Goal: Information Seeking & Learning: Learn about a topic

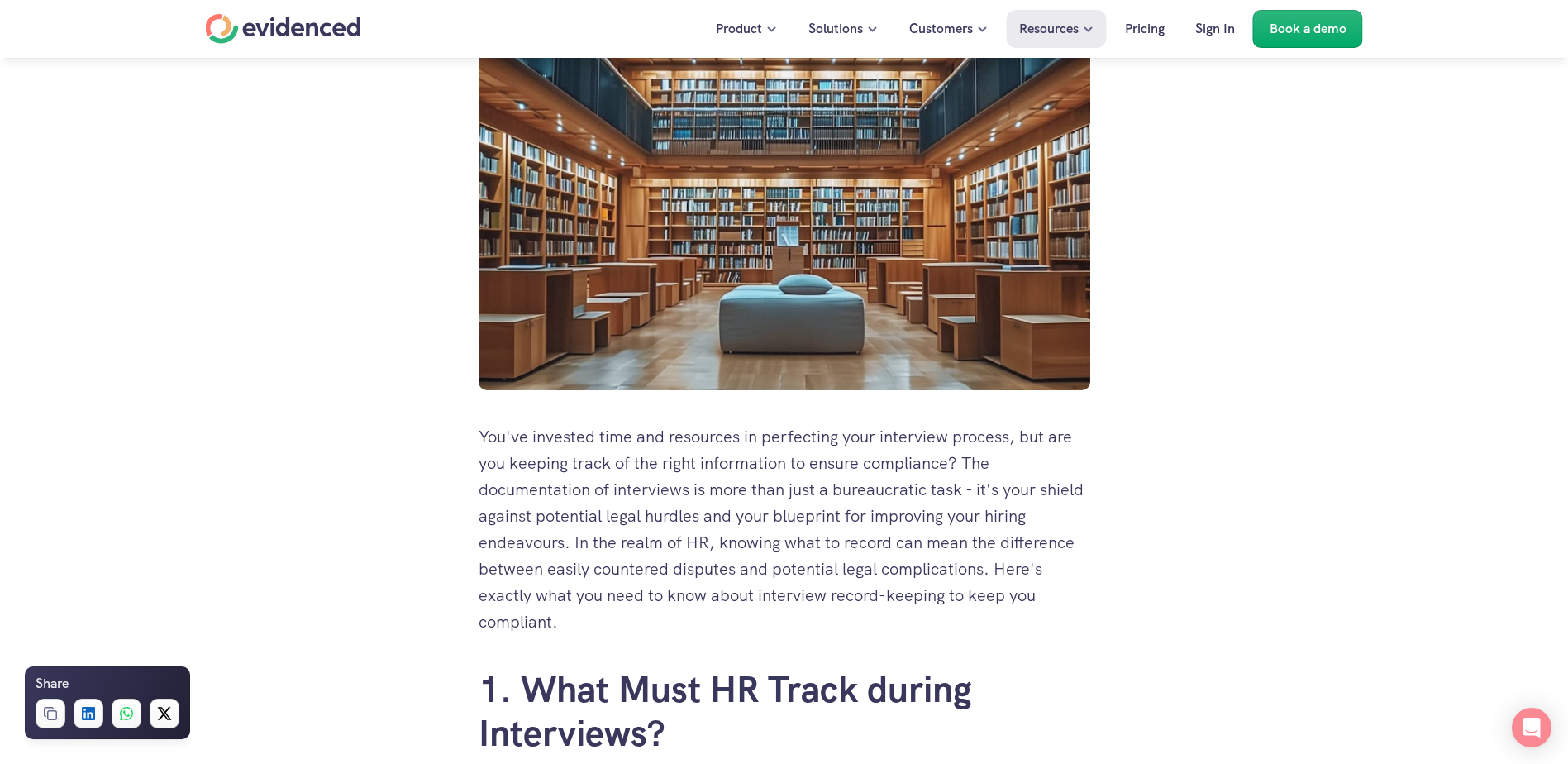
scroll to position [827, 0]
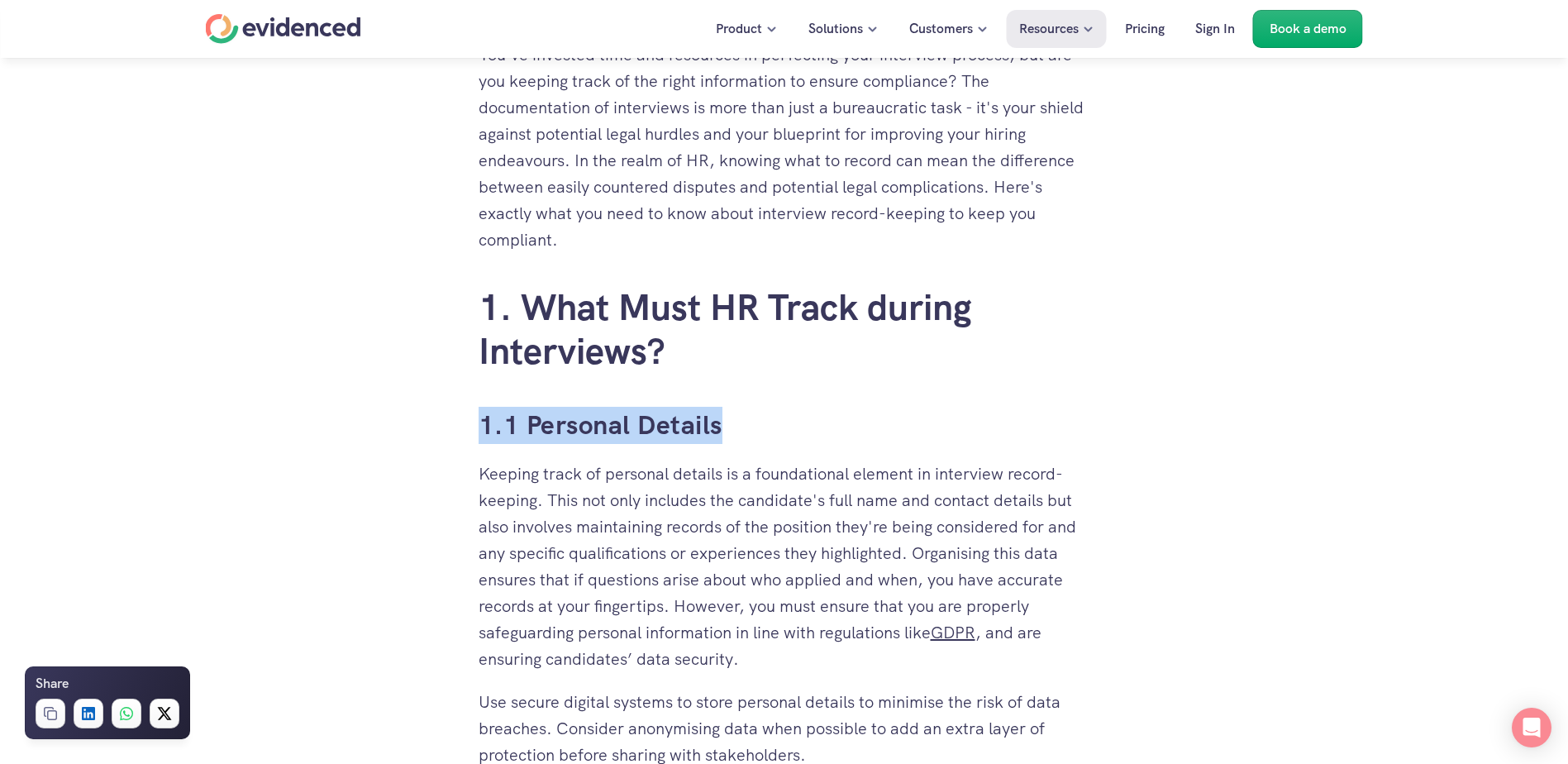
drag, startPoint x: 443, startPoint y: 428, endPoint x: 855, endPoint y: 420, distance: 412.1
copy link "1.1 Personal Details"
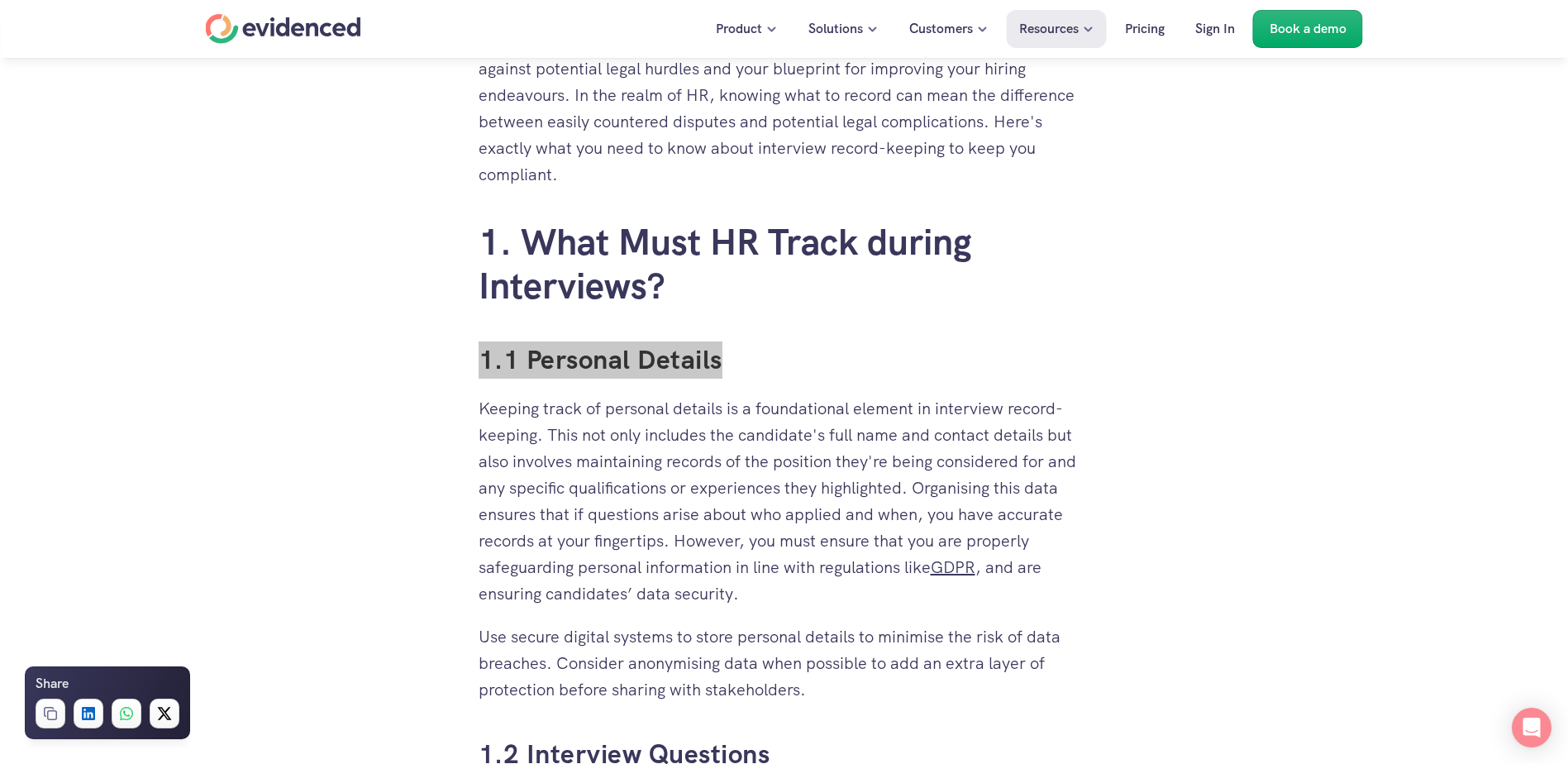
scroll to position [992, 0]
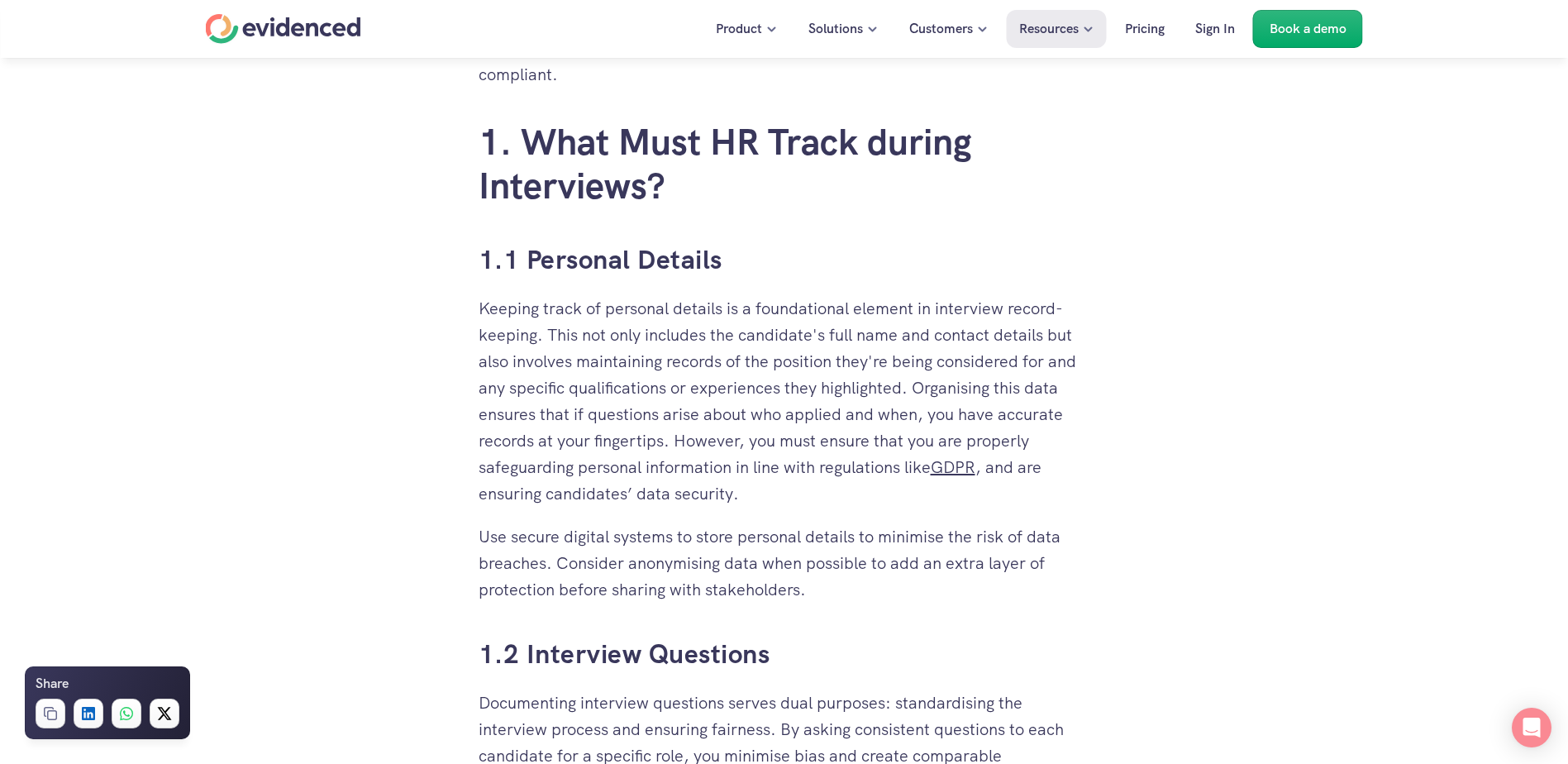
click at [543, 497] on p "Keeping track of personal details is a foundational element in interview record…" at bounding box center [784, 401] width 612 height 212
drag, startPoint x: 459, startPoint y: 540, endPoint x: 753, endPoint y: 535, distance: 294.0
drag, startPoint x: 753, startPoint y: 535, endPoint x: 637, endPoint y: 521, distance: 116.8
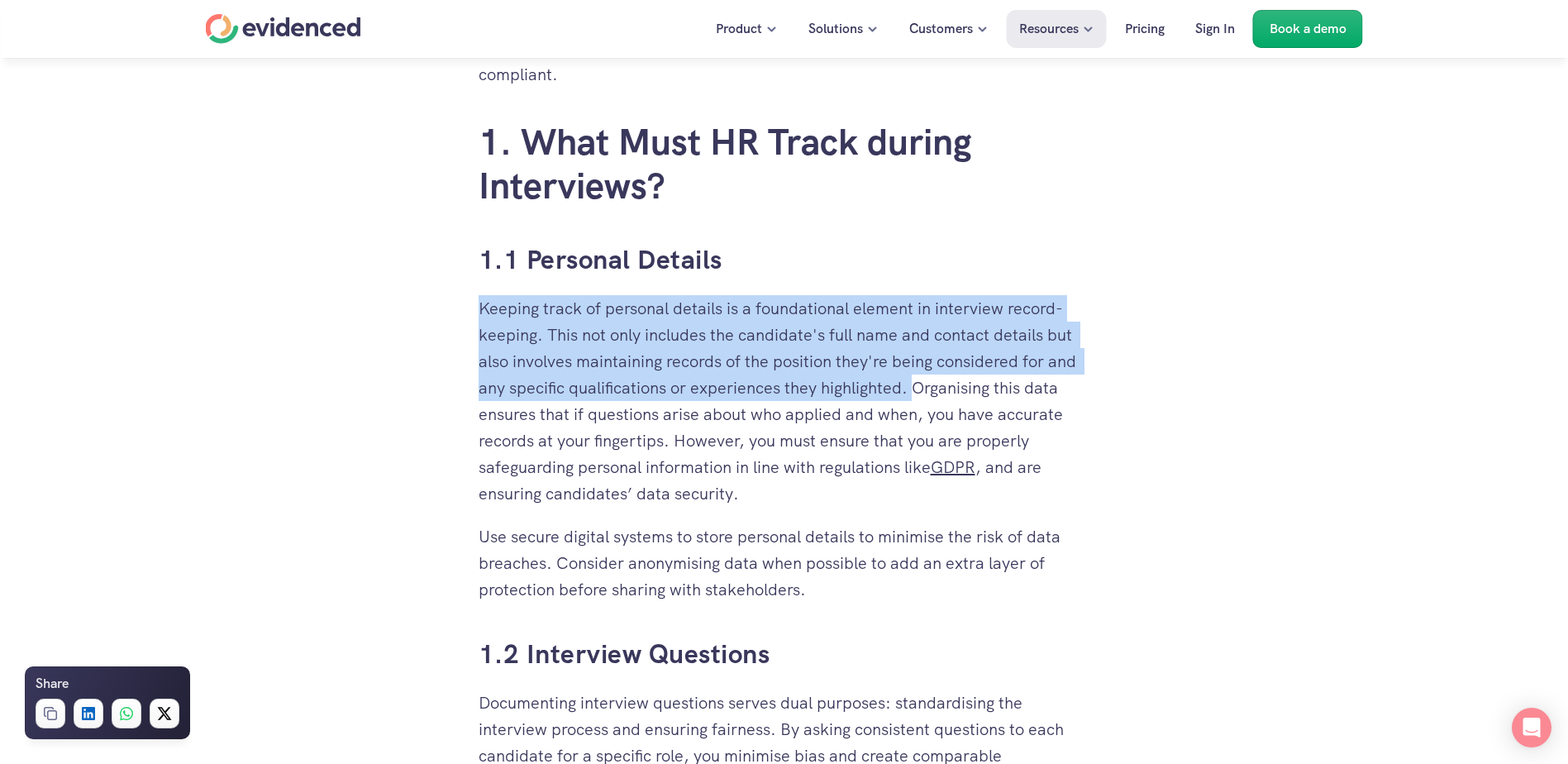
drag, startPoint x: 470, startPoint y: 304, endPoint x: 915, endPoint y: 387, distance: 452.7
copy p "Keeping track of personal details is a foundational element in interview record…"
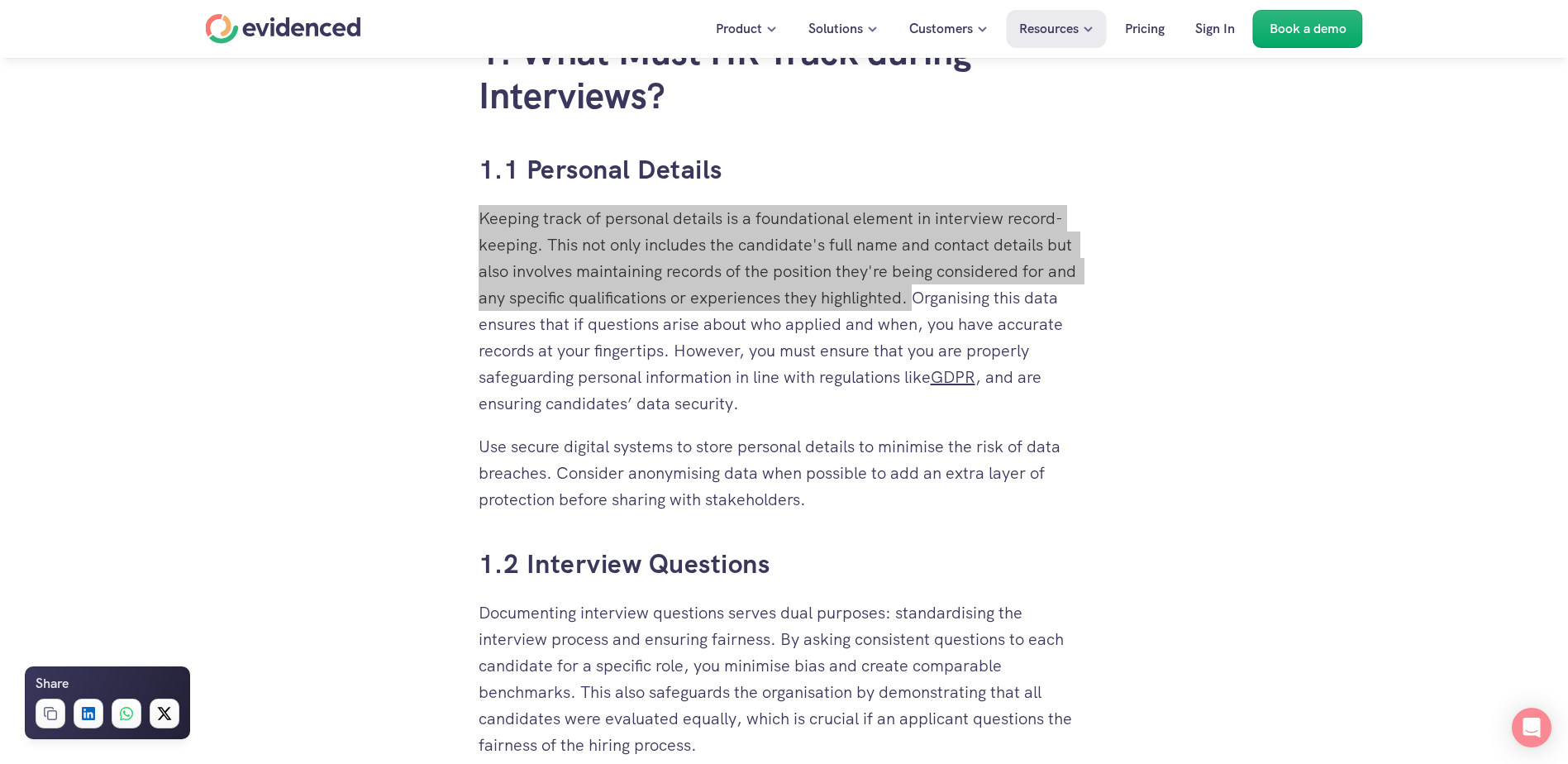
scroll to position [1323, 0]
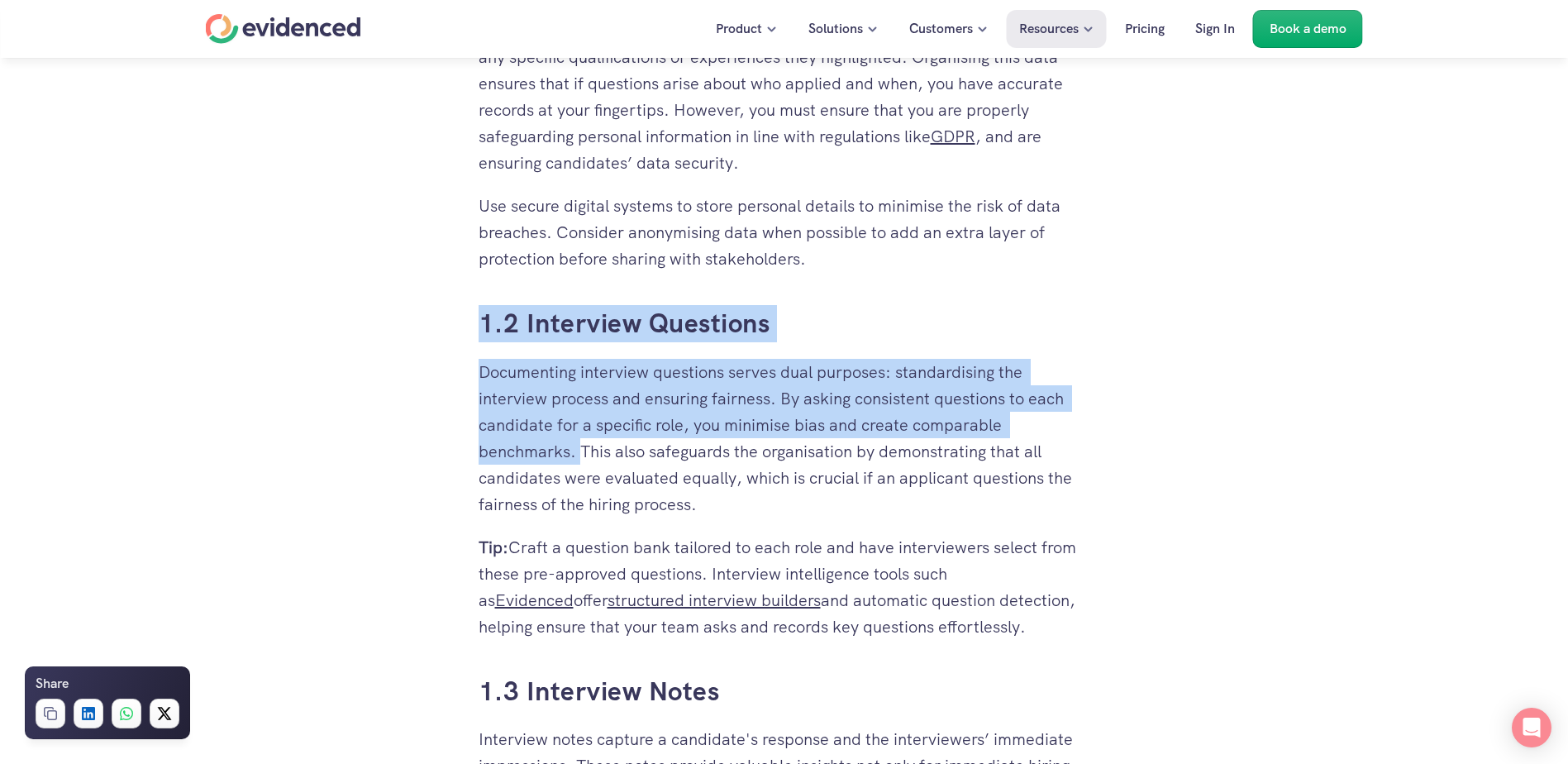
drag, startPoint x: 535, startPoint y: 330, endPoint x: 586, endPoint y: 455, distance: 135.0
copy div "1.2 Interview Questions Documenting interview questions serves dual purposes: s…"
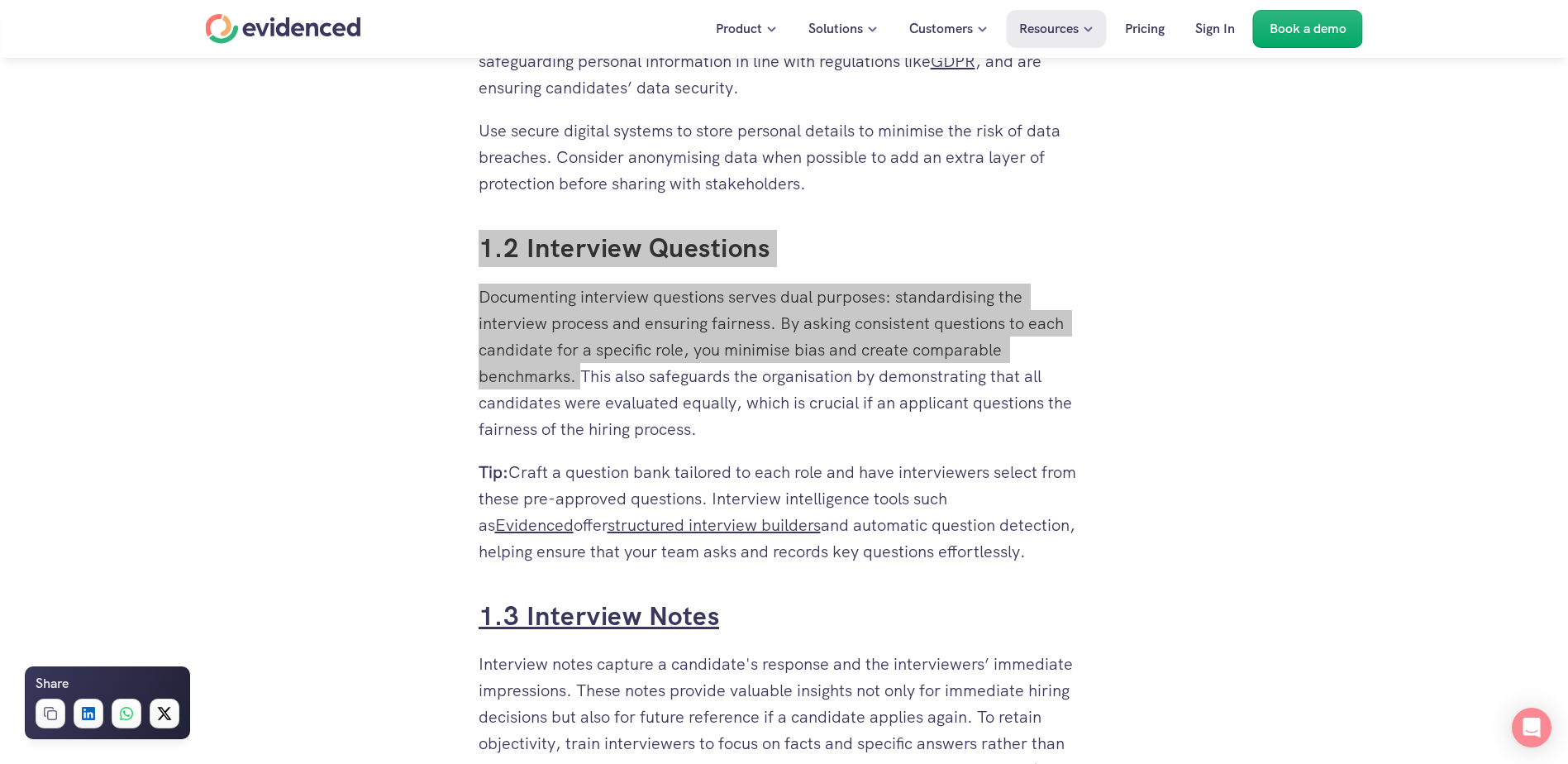
scroll to position [1488, 0]
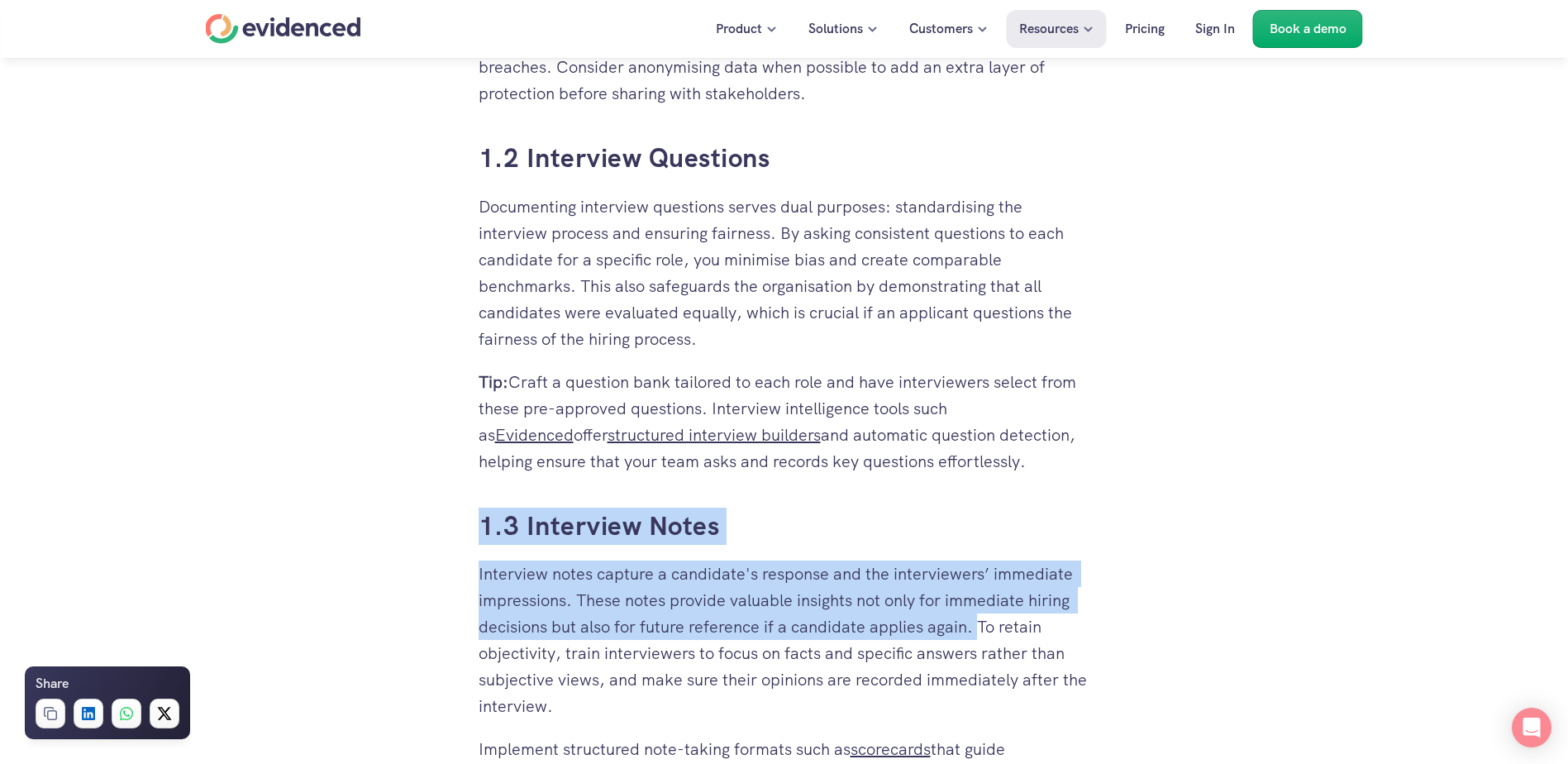
drag, startPoint x: 465, startPoint y: 527, endPoint x: 981, endPoint y: 625, distance: 525.2
copy div "1.3 Interview Notes Interview notes capture a candidate's response and the inte…"
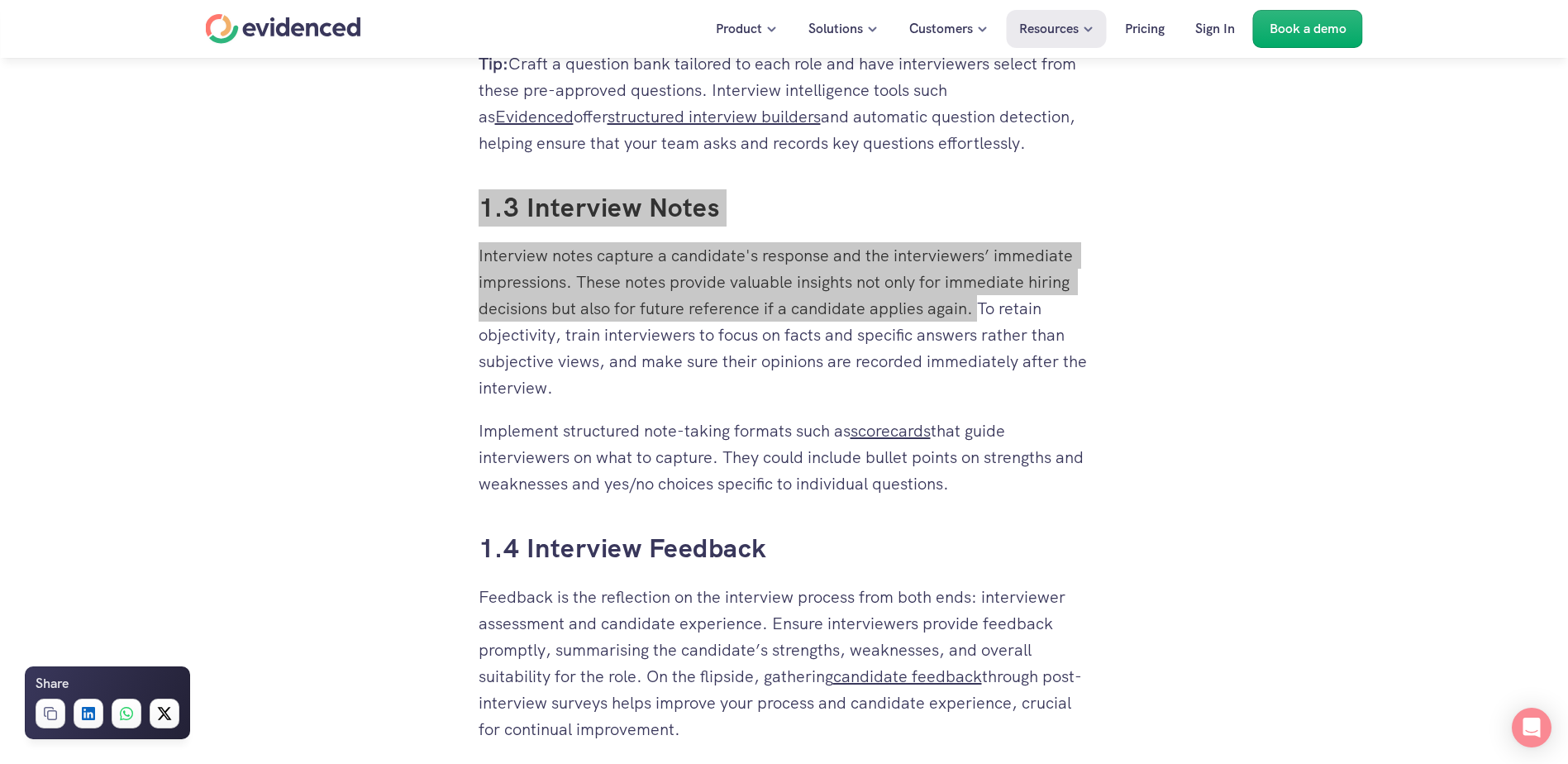
scroll to position [1902, 0]
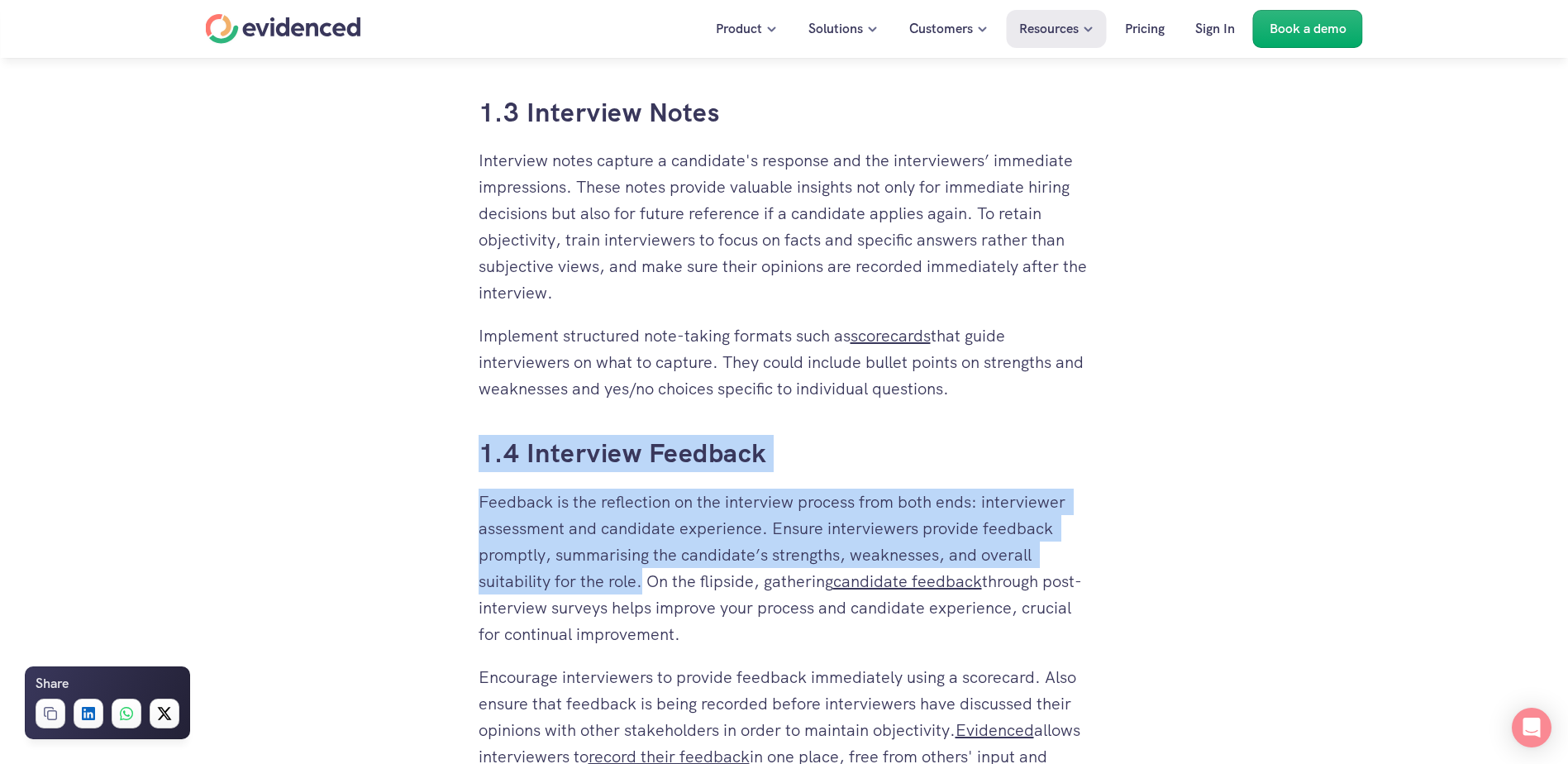
drag, startPoint x: 455, startPoint y: 451, endPoint x: 641, endPoint y: 581, distance: 226.9
copy div "1.4 Interview Feedback Feedback is the reflection on the interview process from…"
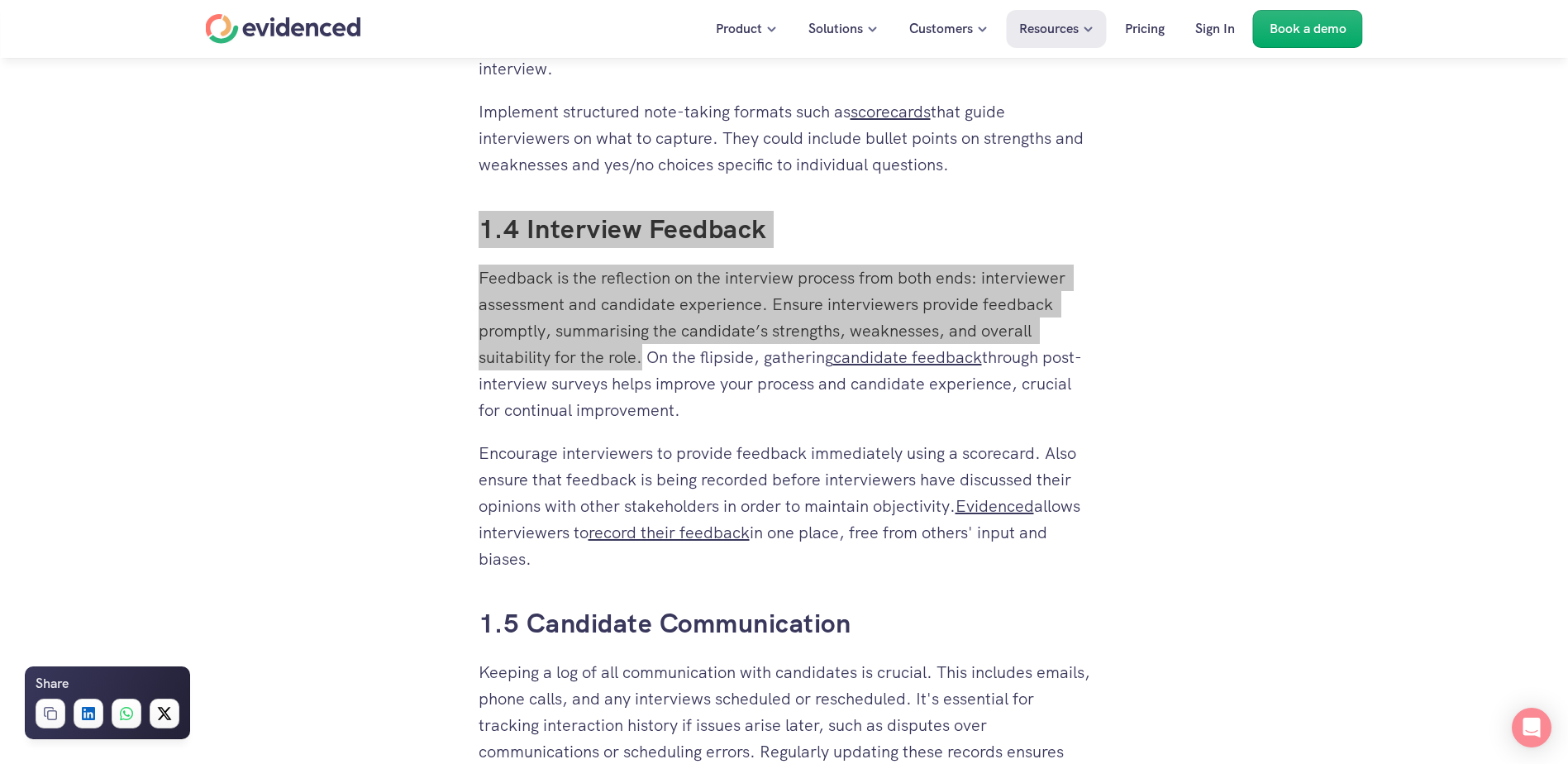
scroll to position [2150, 0]
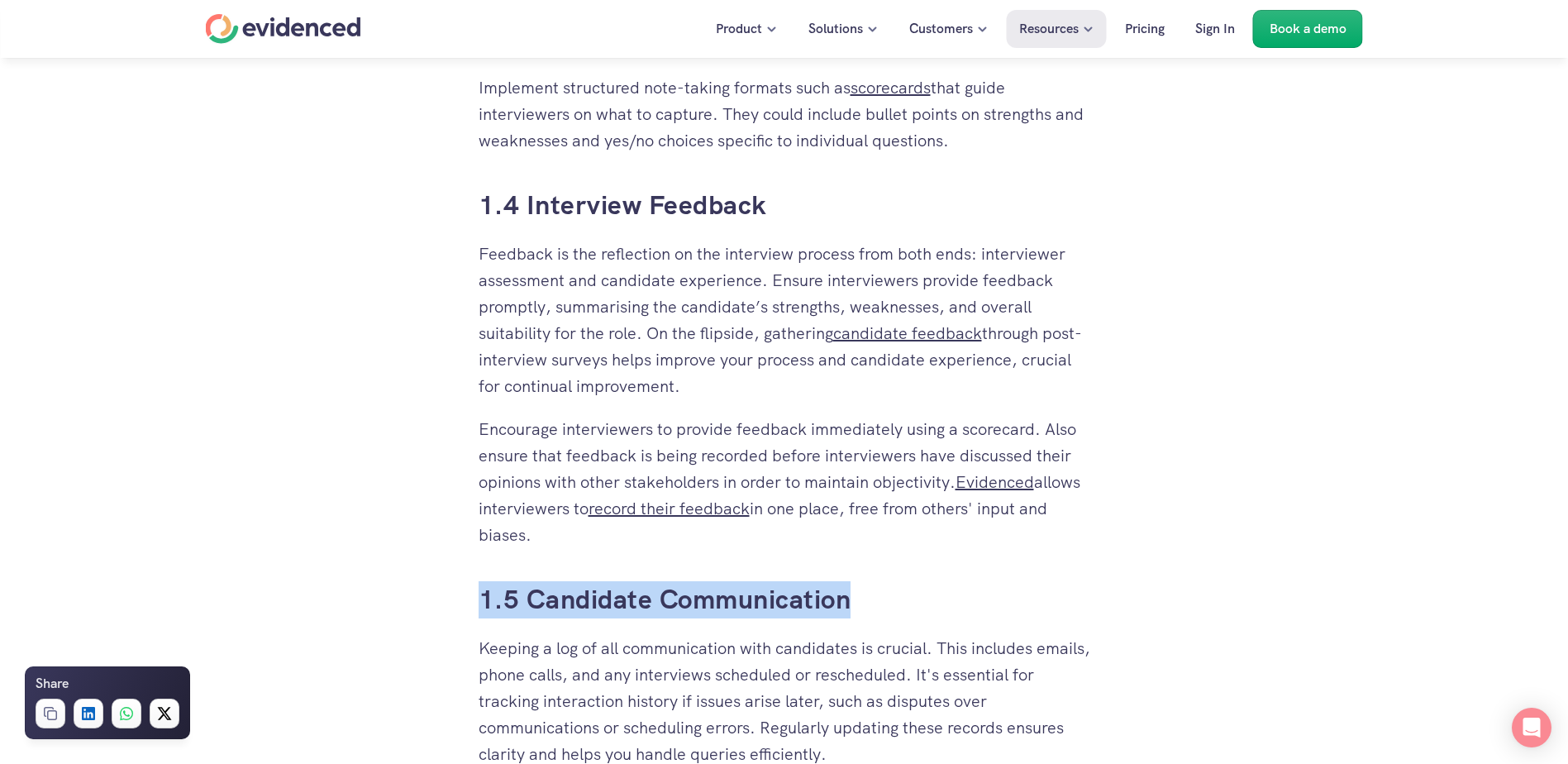
scroll to position [2233, 0]
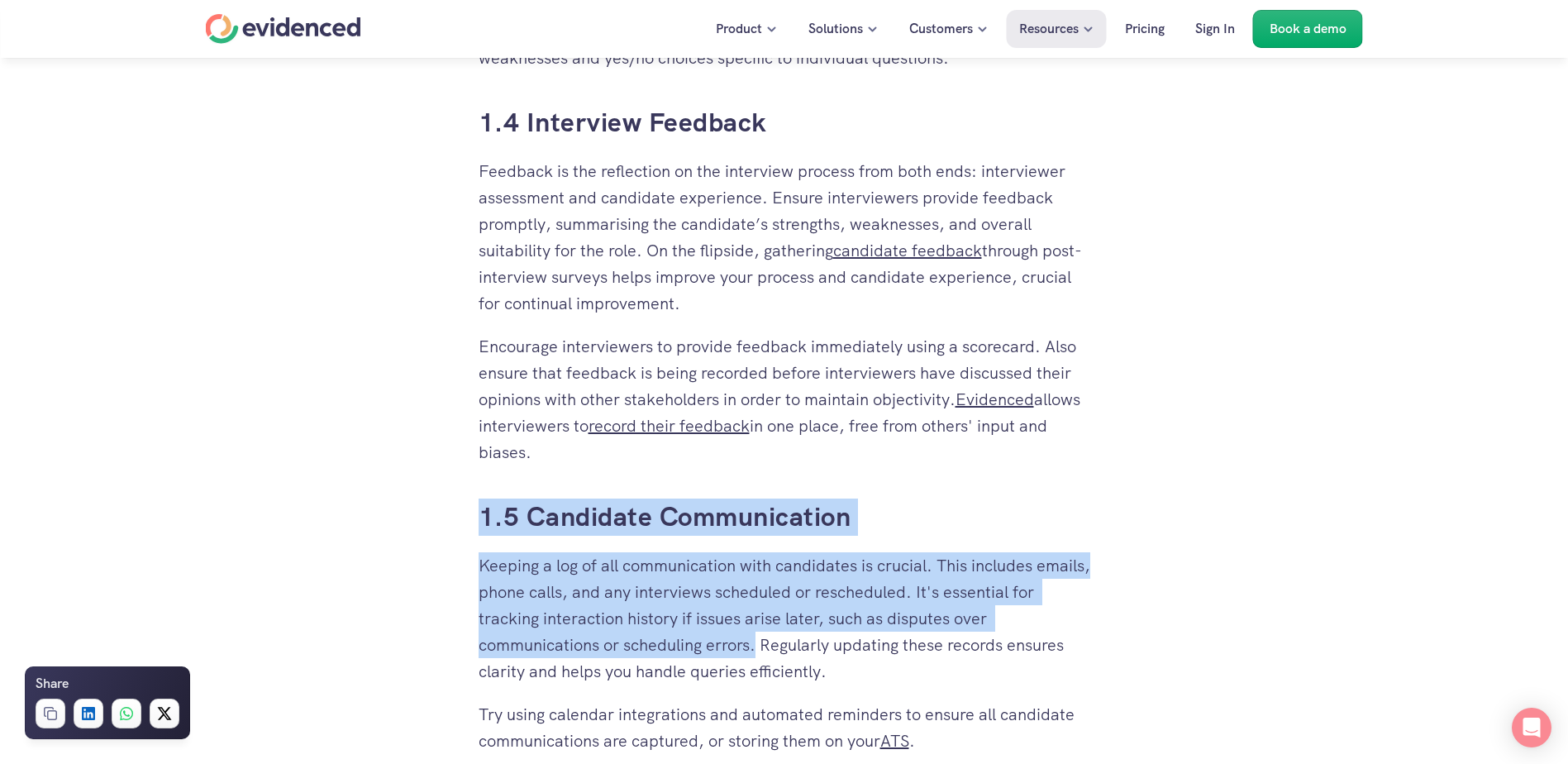
drag, startPoint x: 453, startPoint y: 601, endPoint x: 760, endPoint y: 644, distance: 310.0
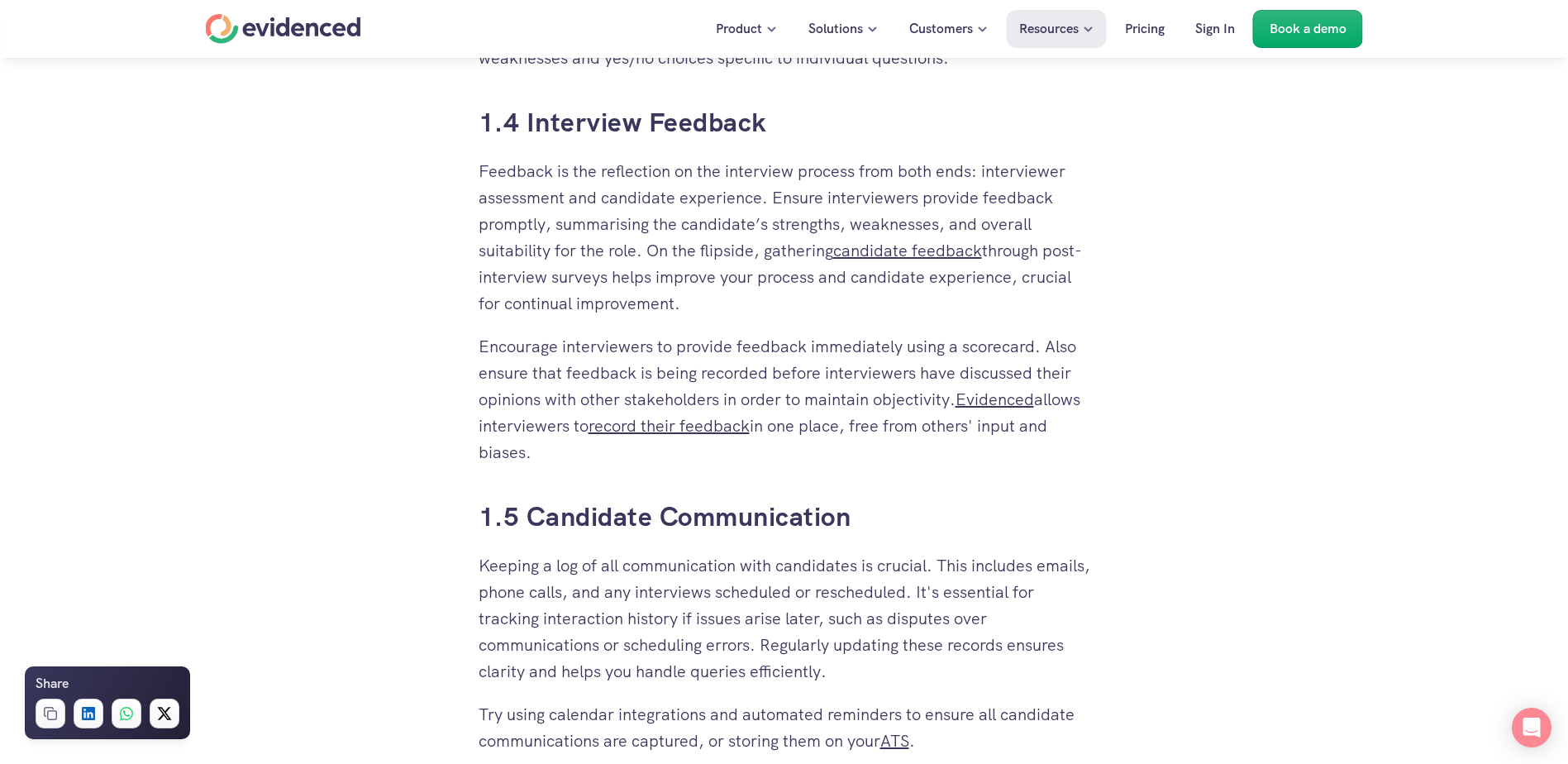
drag, startPoint x: 760, startPoint y: 644, endPoint x: 873, endPoint y: 668, distance: 115.5
click at [878, 668] on p "Keeping a log of all communication with candidates is crucial. This includes em…" at bounding box center [784, 619] width 612 height 132
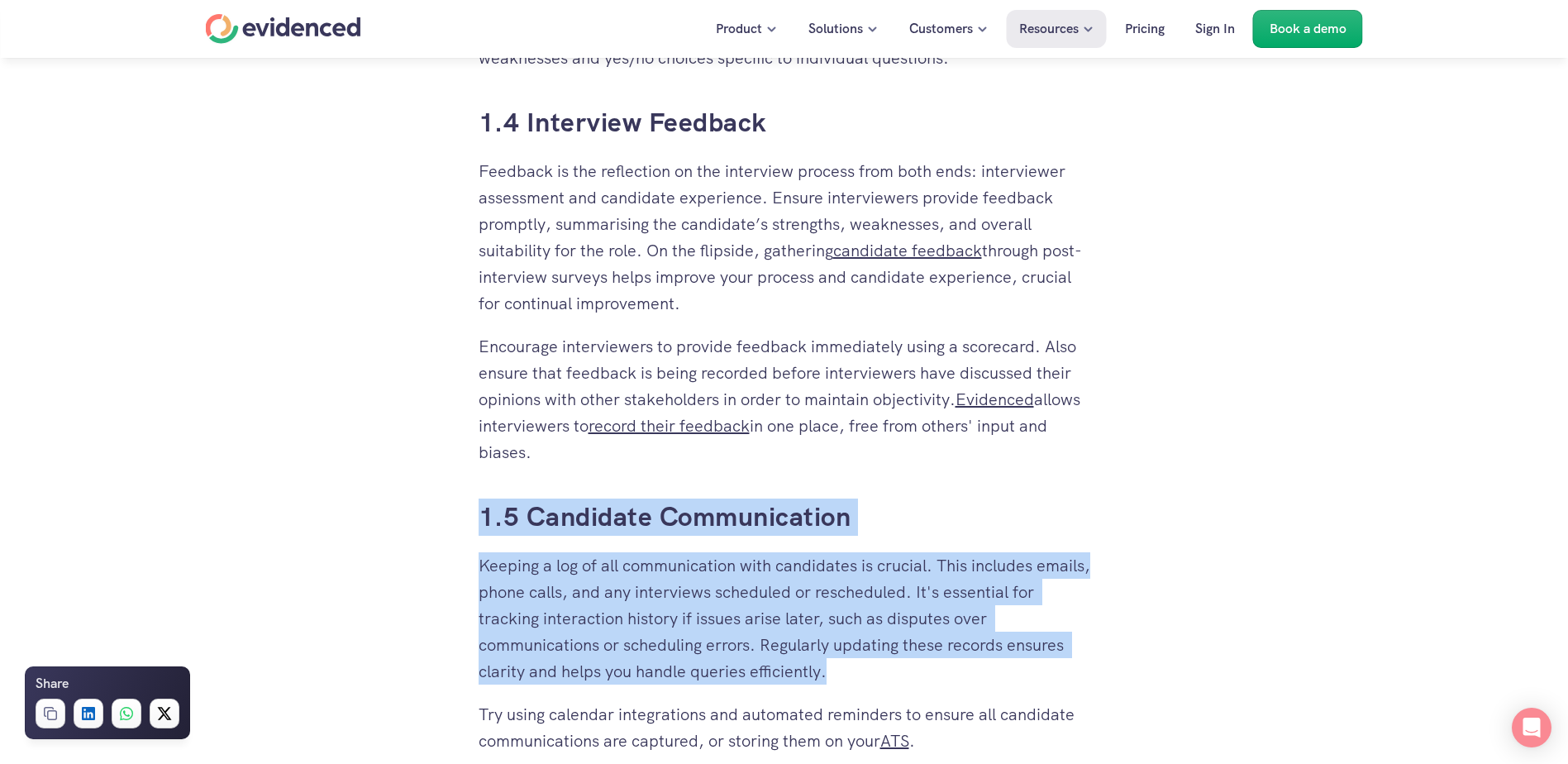
drag, startPoint x: 859, startPoint y: 674, endPoint x: 387, endPoint y: 499, distance: 503.4
copy div "1.5 Candidate Communication Keeping a log of all communication with candidates …"
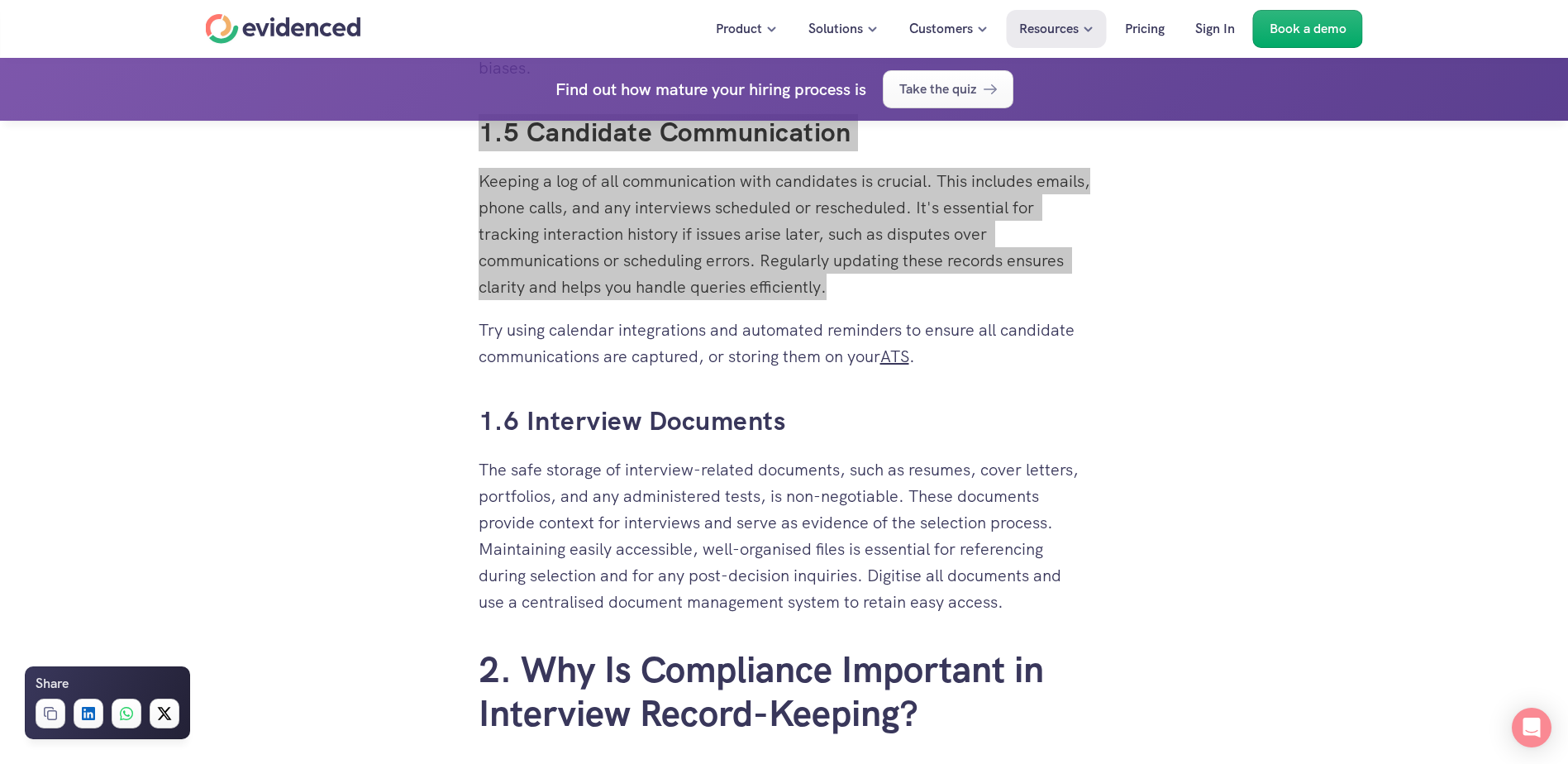
scroll to position [2646, 0]
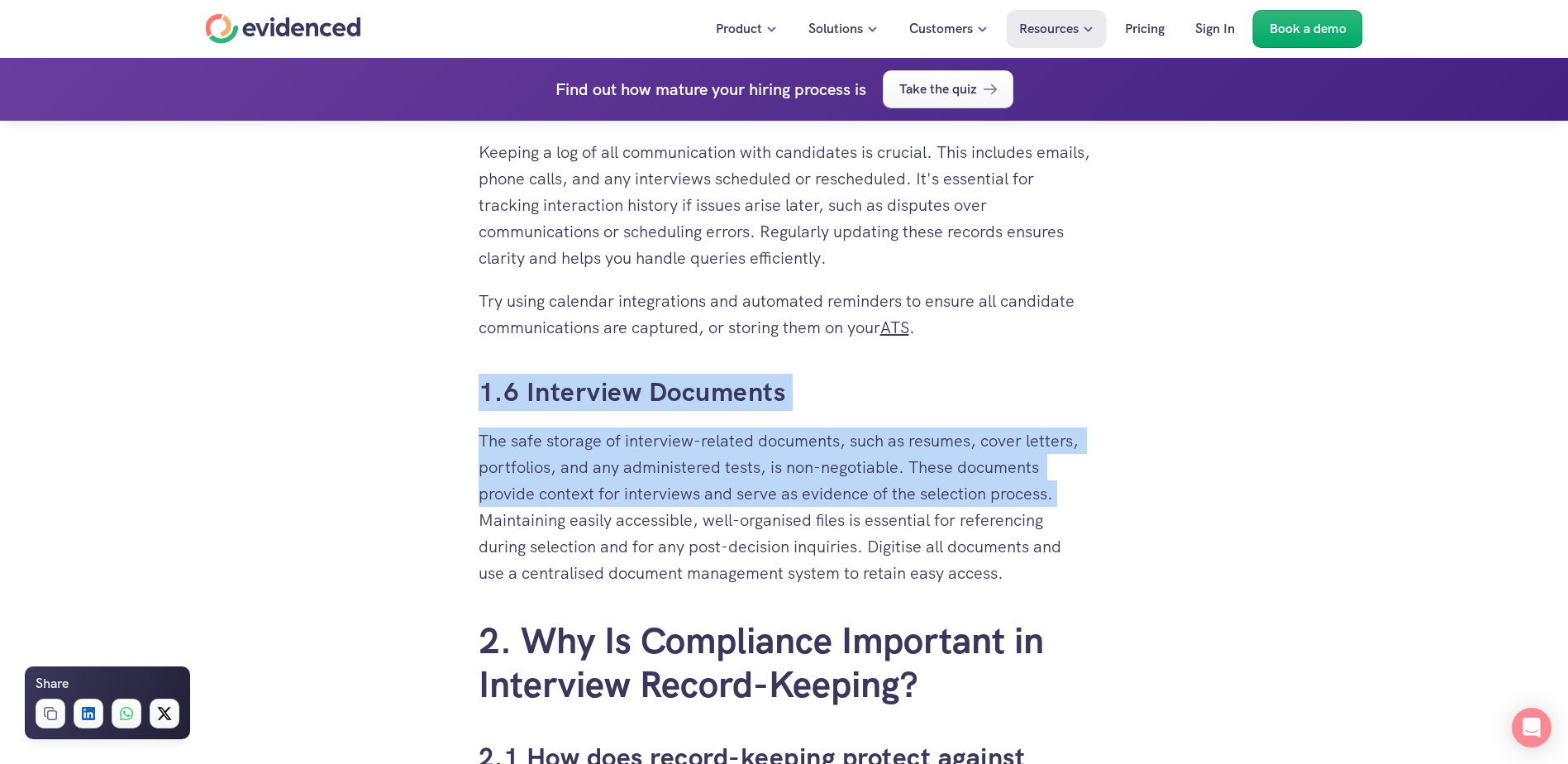
drag, startPoint x: 456, startPoint y: 395, endPoint x: 1081, endPoint y: 492, distance: 632.5
copy div "1.6 Interview Documents The safe storage of interview-related documents, such a…"
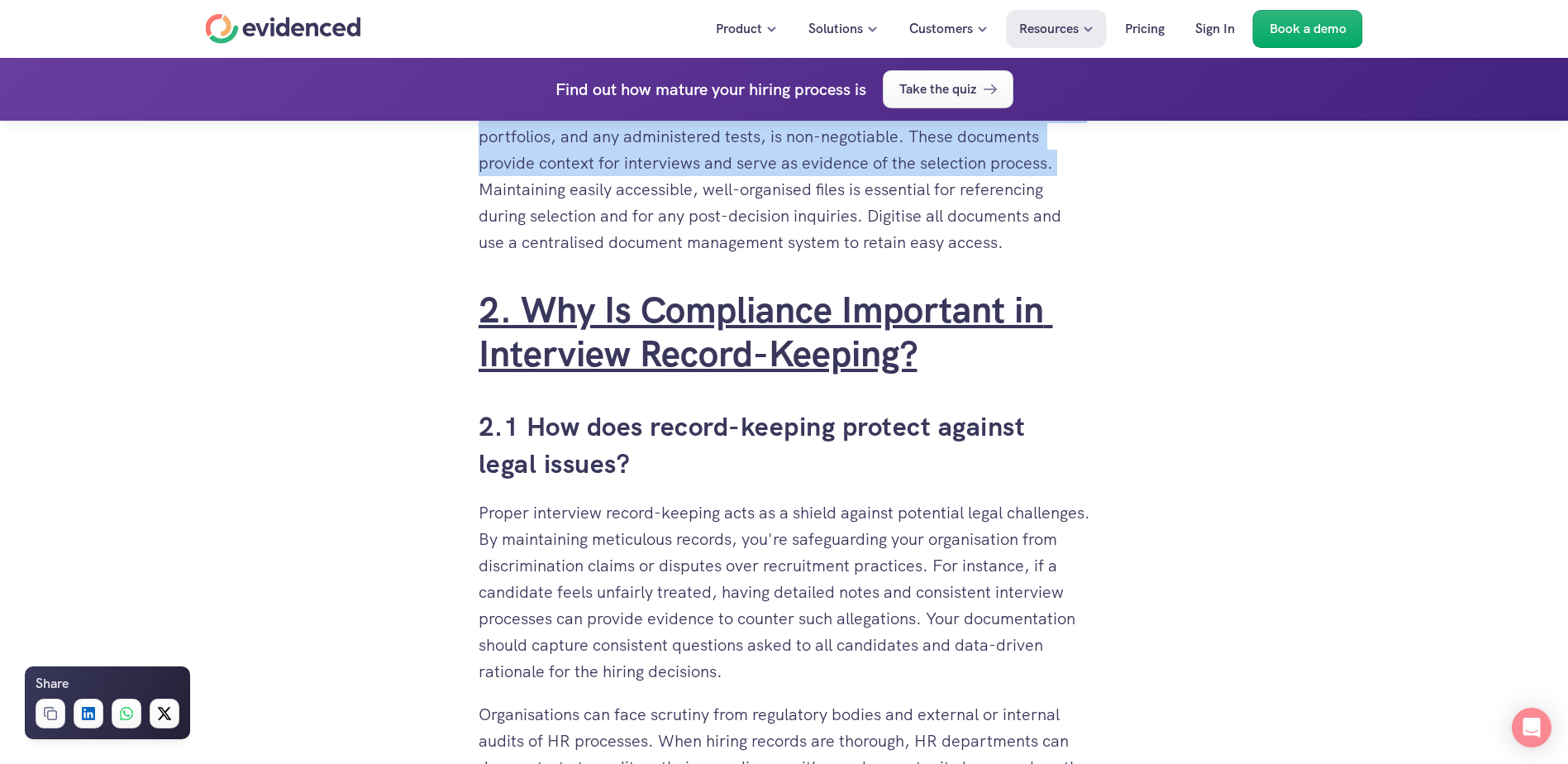
click at [759, 346] on link "2. Why Is Compliance Important in Interview Record-Keeping?" at bounding box center [766, 332] width 575 height 91
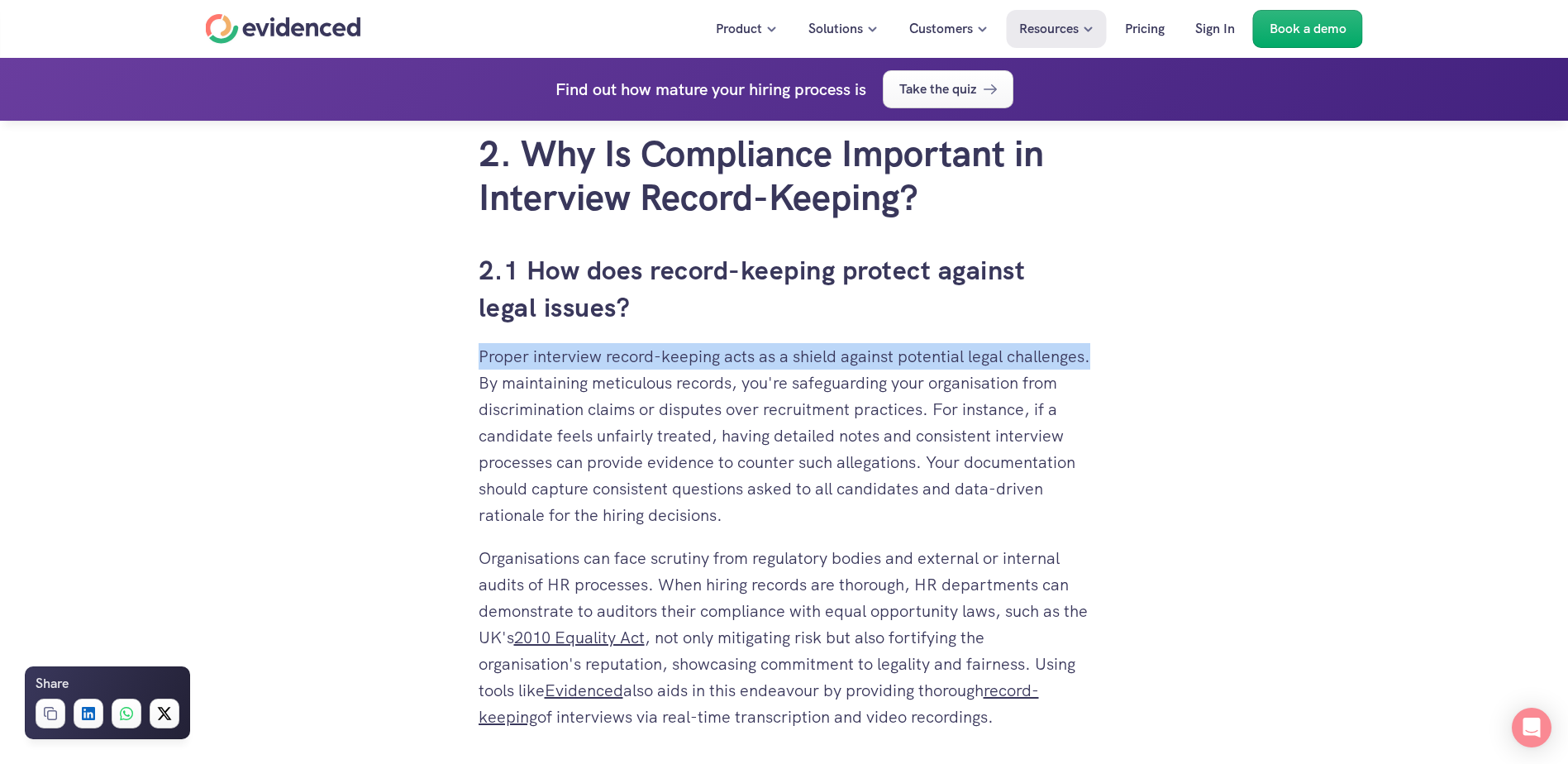
drag, startPoint x: 473, startPoint y: 349, endPoint x: 565, endPoint y: 379, distance: 96.8
click at [565, 379] on div "You've invested time and resources in perfecting your interview process, but ar…" at bounding box center [784, 330] width 645 height 5967
copy p "Proper interview record-keeping acts as a shield against potential legal challe…"
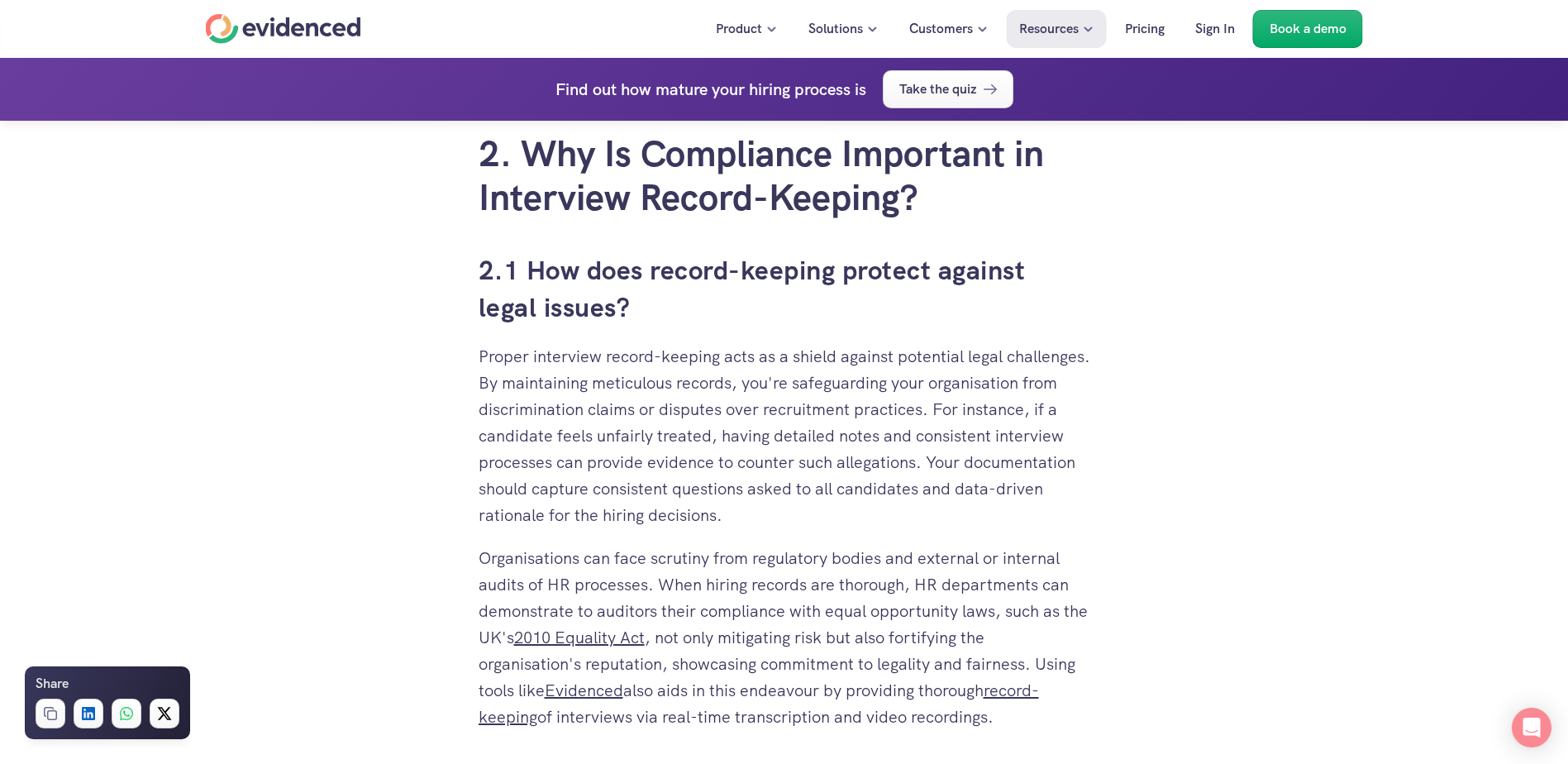
click at [598, 512] on p "Proper interview record-keeping acts as a shield against potential legal challe…" at bounding box center [784, 435] width 612 height 185
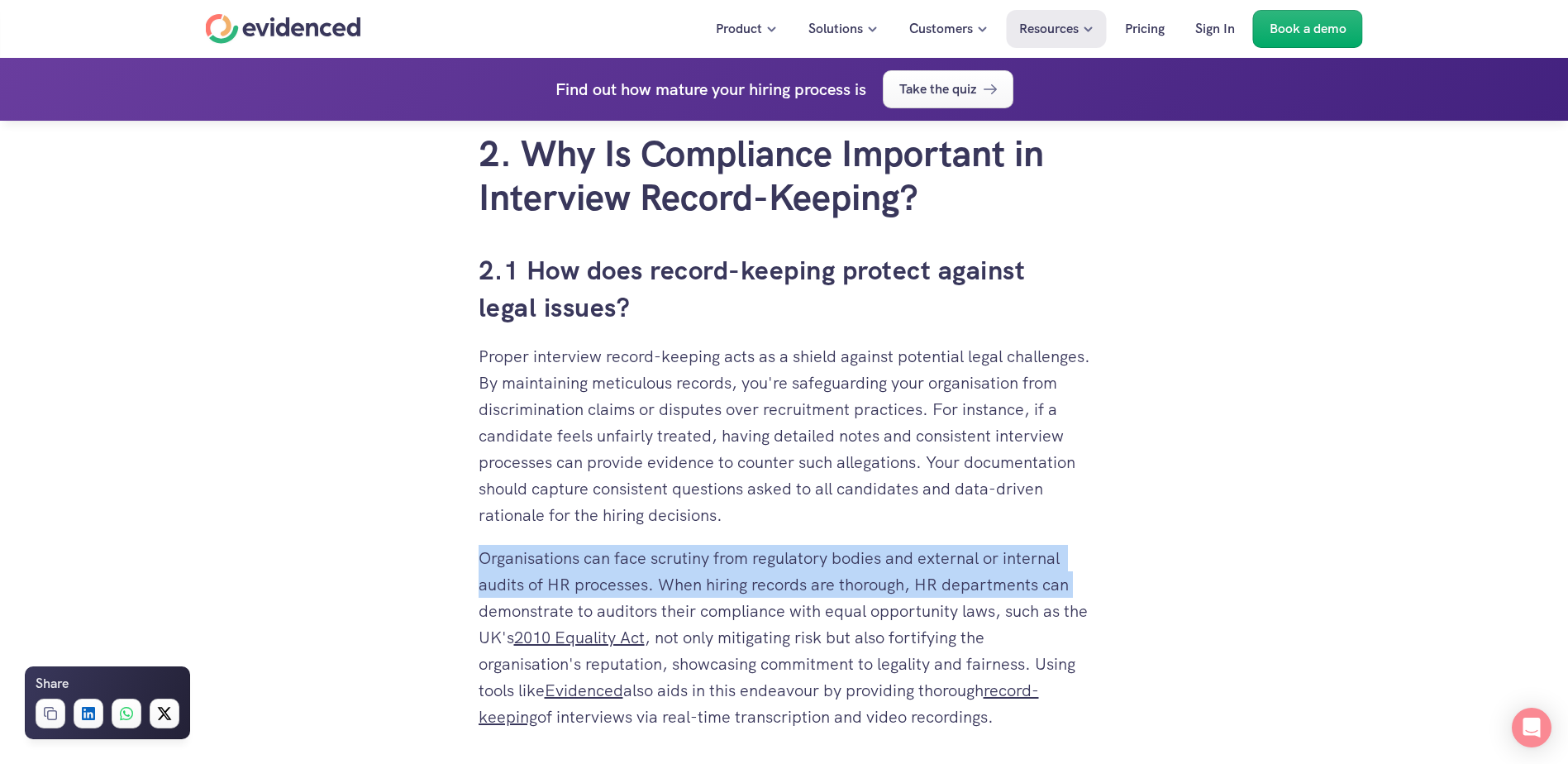
drag, startPoint x: 458, startPoint y: 557, endPoint x: 1094, endPoint y: 581, distance: 636.5
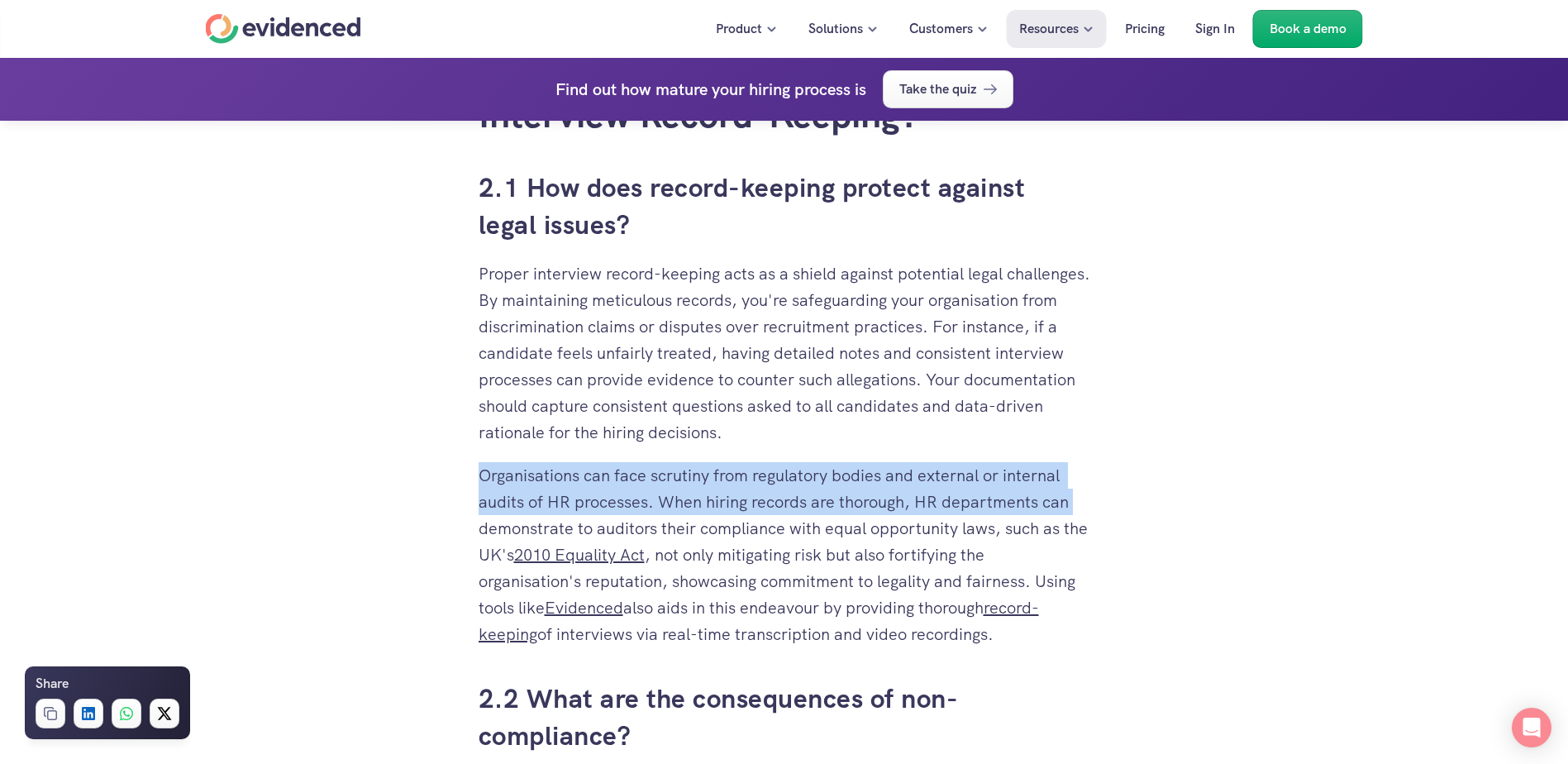
click at [869, 502] on p "Organisations can face scrutiny from regulatory bodies and external or internal…" at bounding box center [784, 554] width 612 height 185
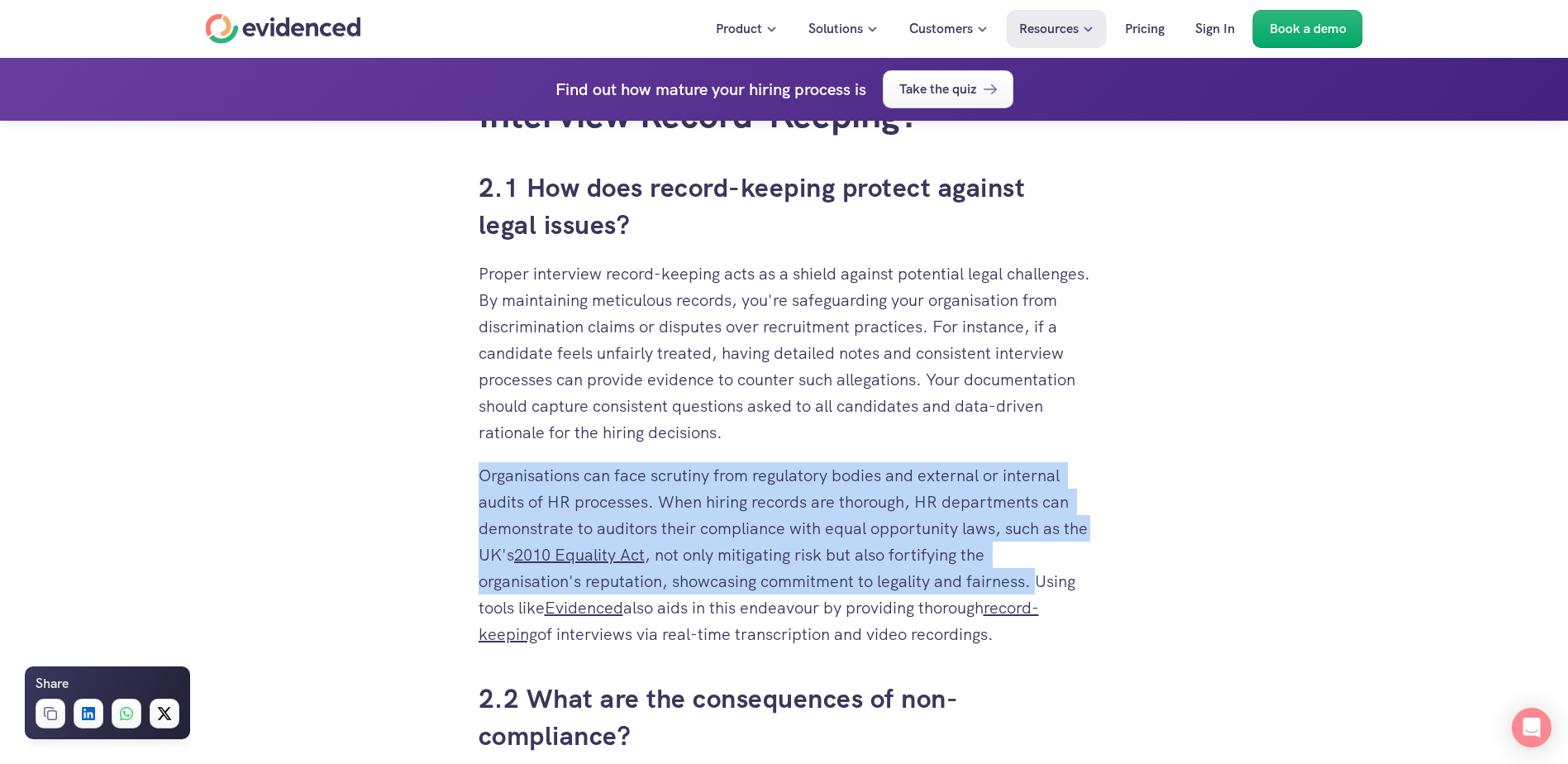
drag, startPoint x: 465, startPoint y: 473, endPoint x: 1041, endPoint y: 577, distance: 585.3
click at [1041, 577] on div "You've invested time and resources in perfecting your interview process, but ar…" at bounding box center [784, 248] width 645 height 5967
copy p "Organisations can face scrutiny from regulatory bodies and external or internal…"
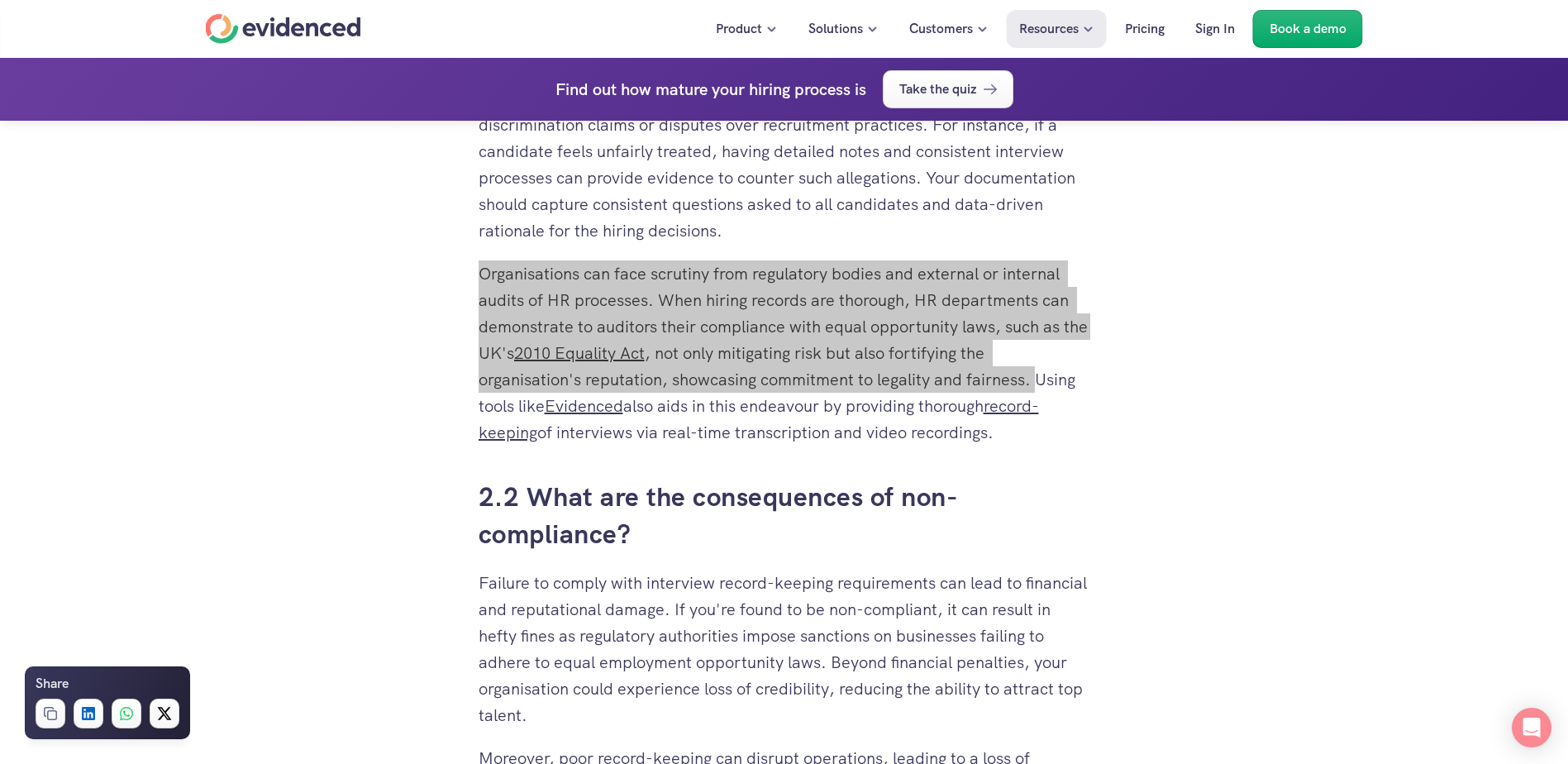
scroll to position [3464, 0]
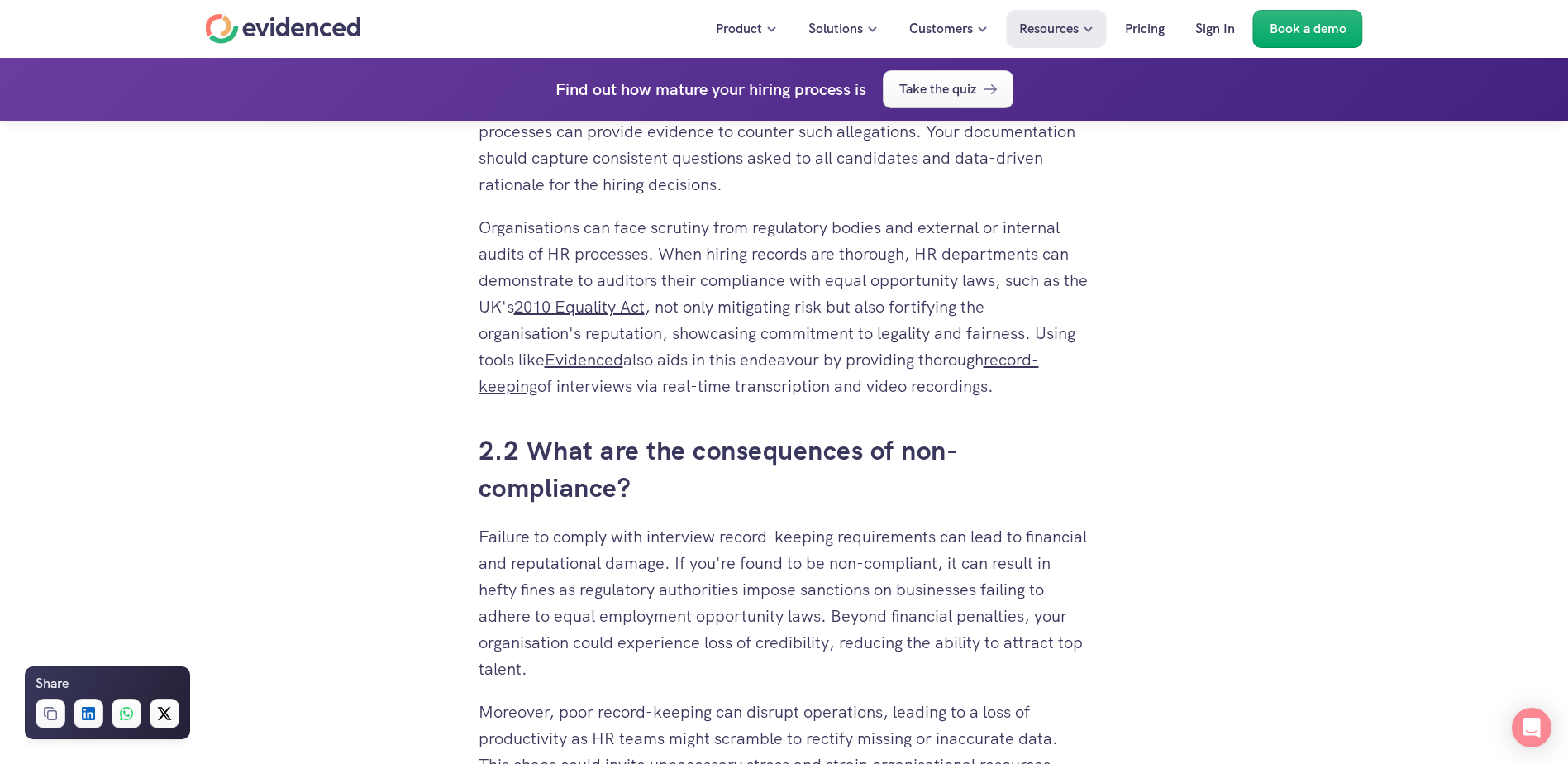
click at [596, 564] on p "Failure to comply with interview record-keeping requirements can lead to financ…" at bounding box center [784, 602] width 612 height 159
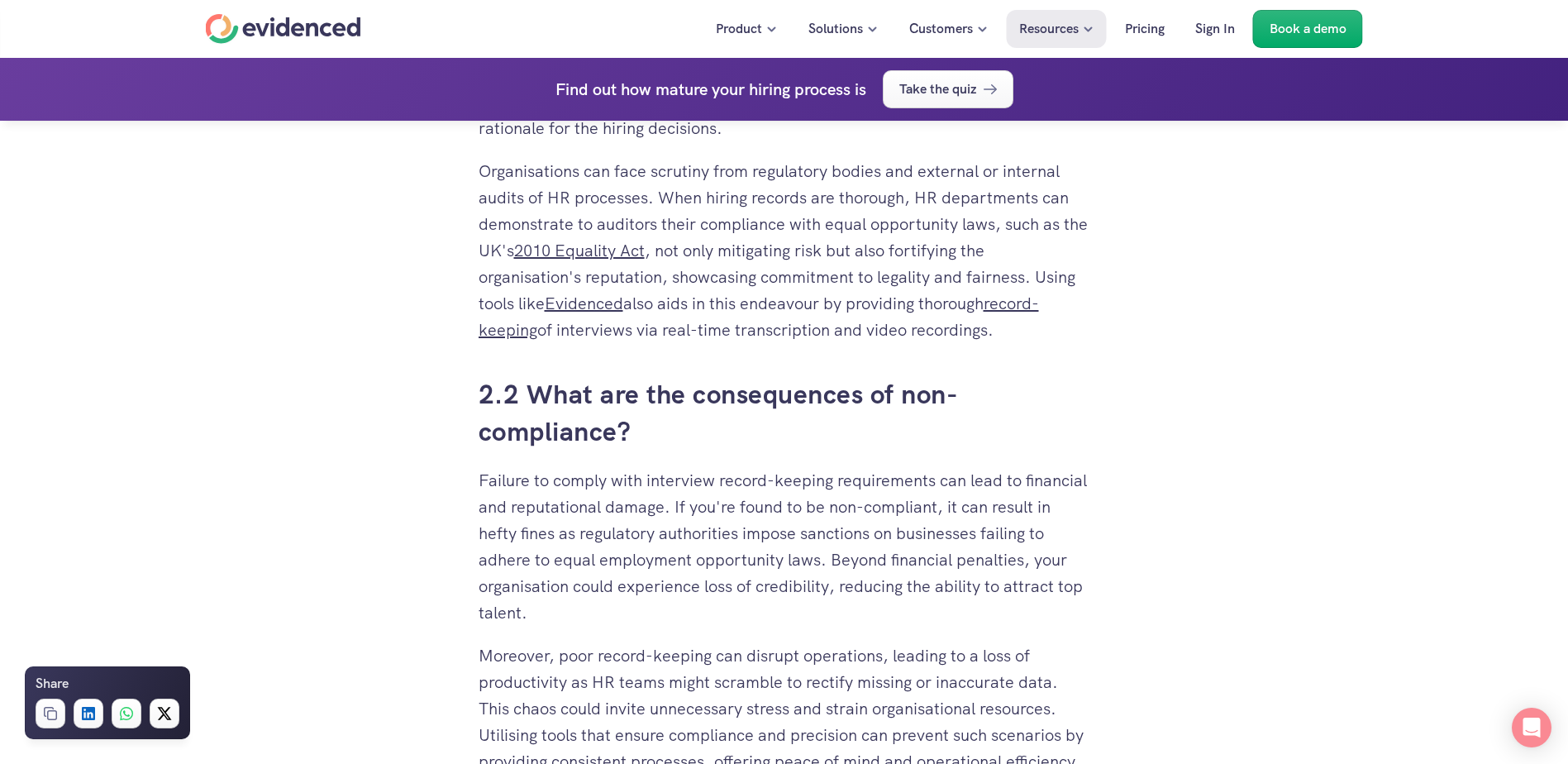
scroll to position [3546, 0]
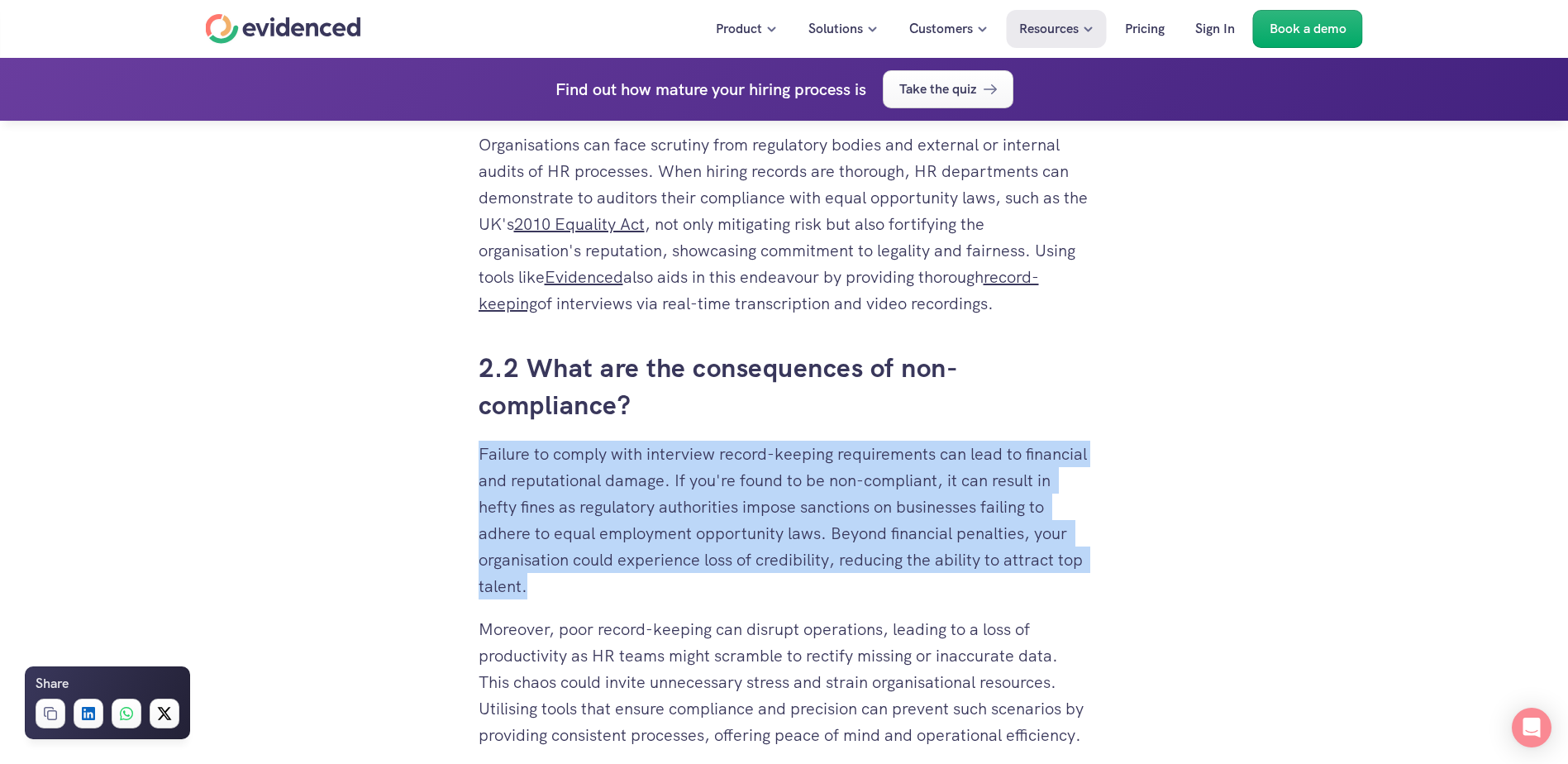
drag, startPoint x: 462, startPoint y: 452, endPoint x: 1120, endPoint y: 584, distance: 671.1
click at [1120, 584] on div "You've invested time and resources in perfecting your interview process, but ar…" at bounding box center [784, 412] width 1568 height 6959
copy p "Failure to comply with interview record-keeping requirements can lead to financ…"
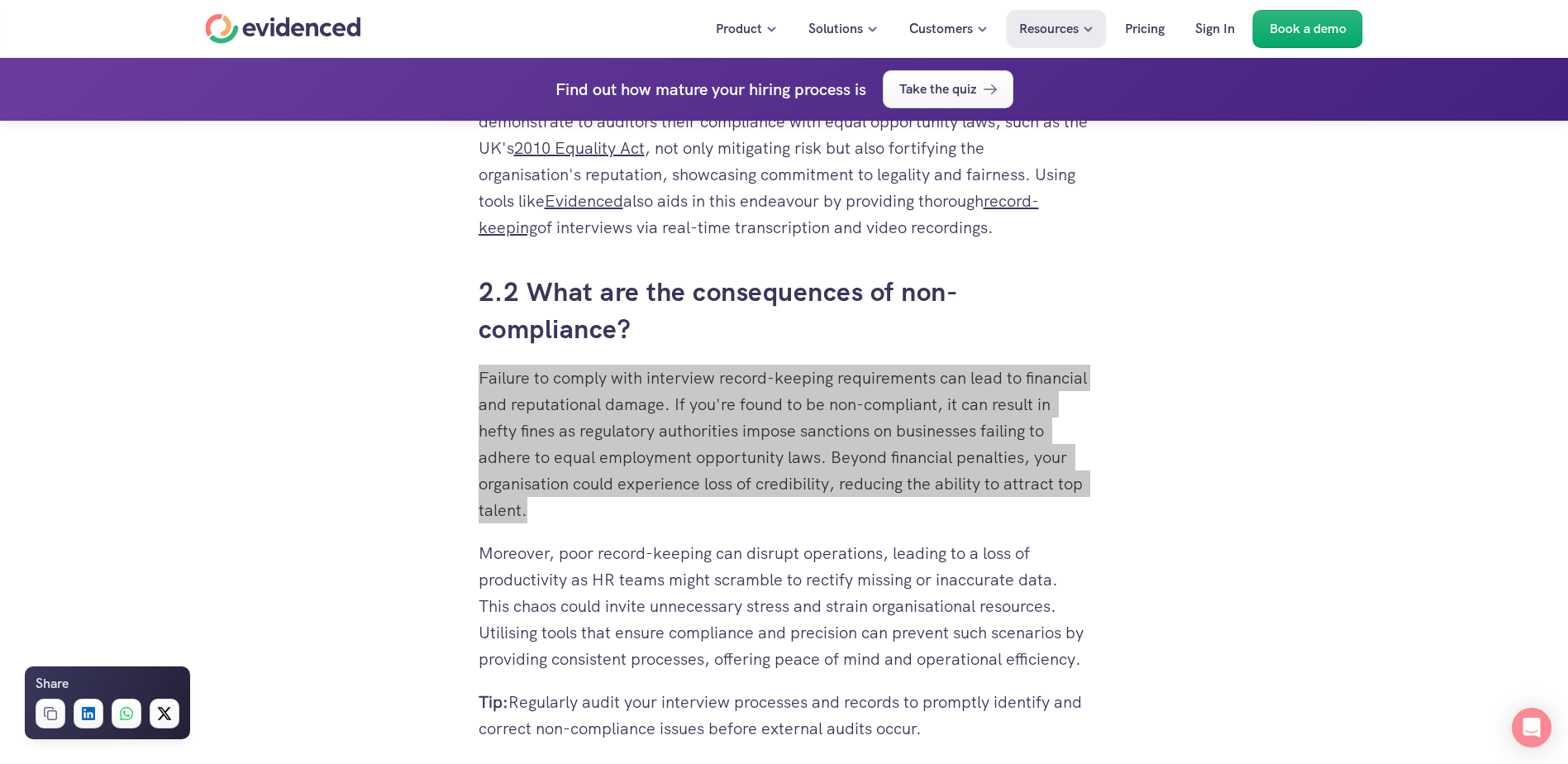
scroll to position [3795, 0]
